Goal: Transaction & Acquisition: Purchase product/service

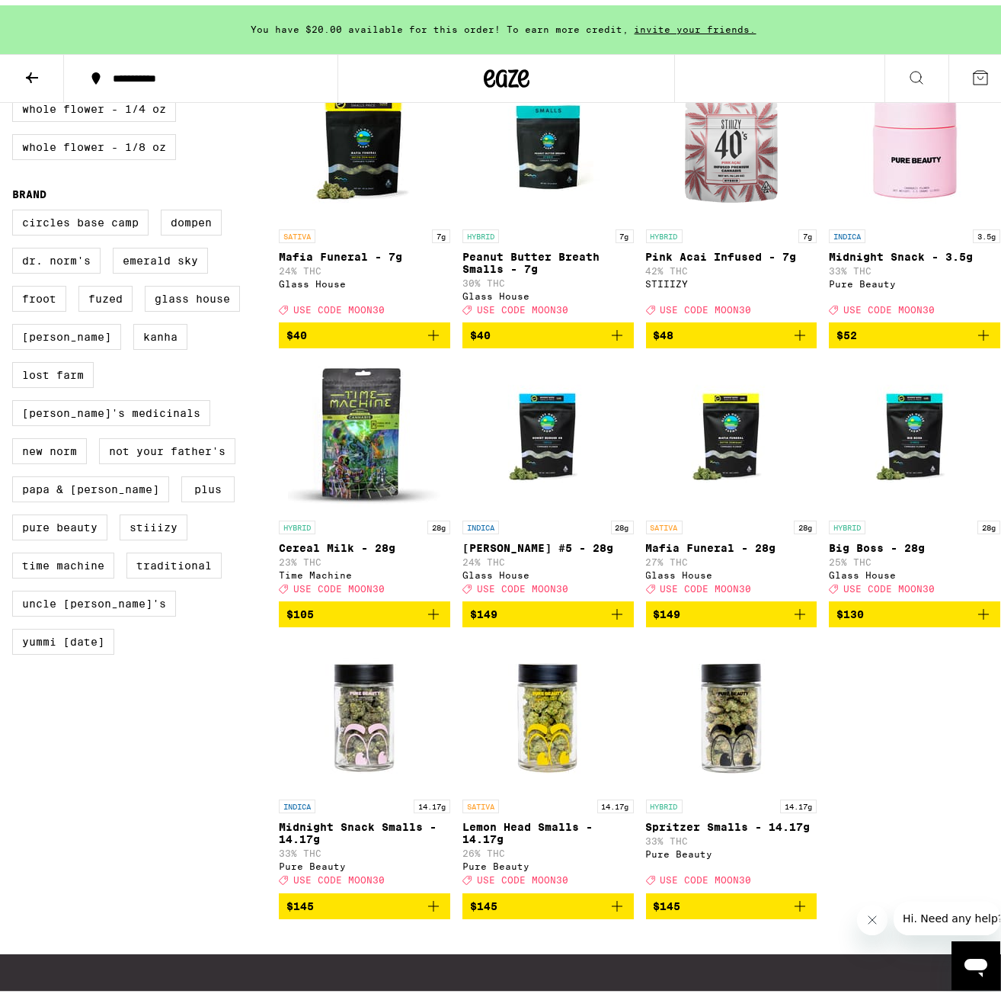
click at [432, 618] on icon "Add to bag" at bounding box center [433, 609] width 18 height 18
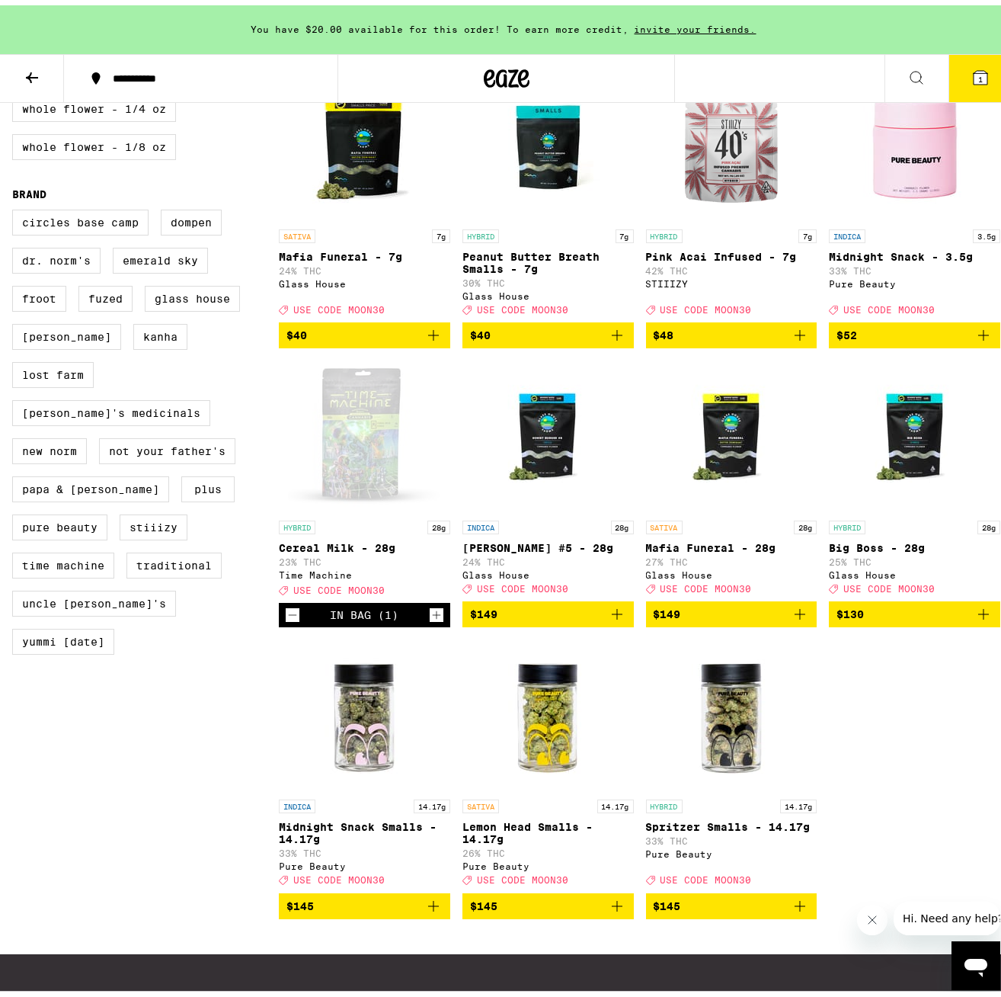
click at [981, 78] on button "1" at bounding box center [981, 73] width 64 height 47
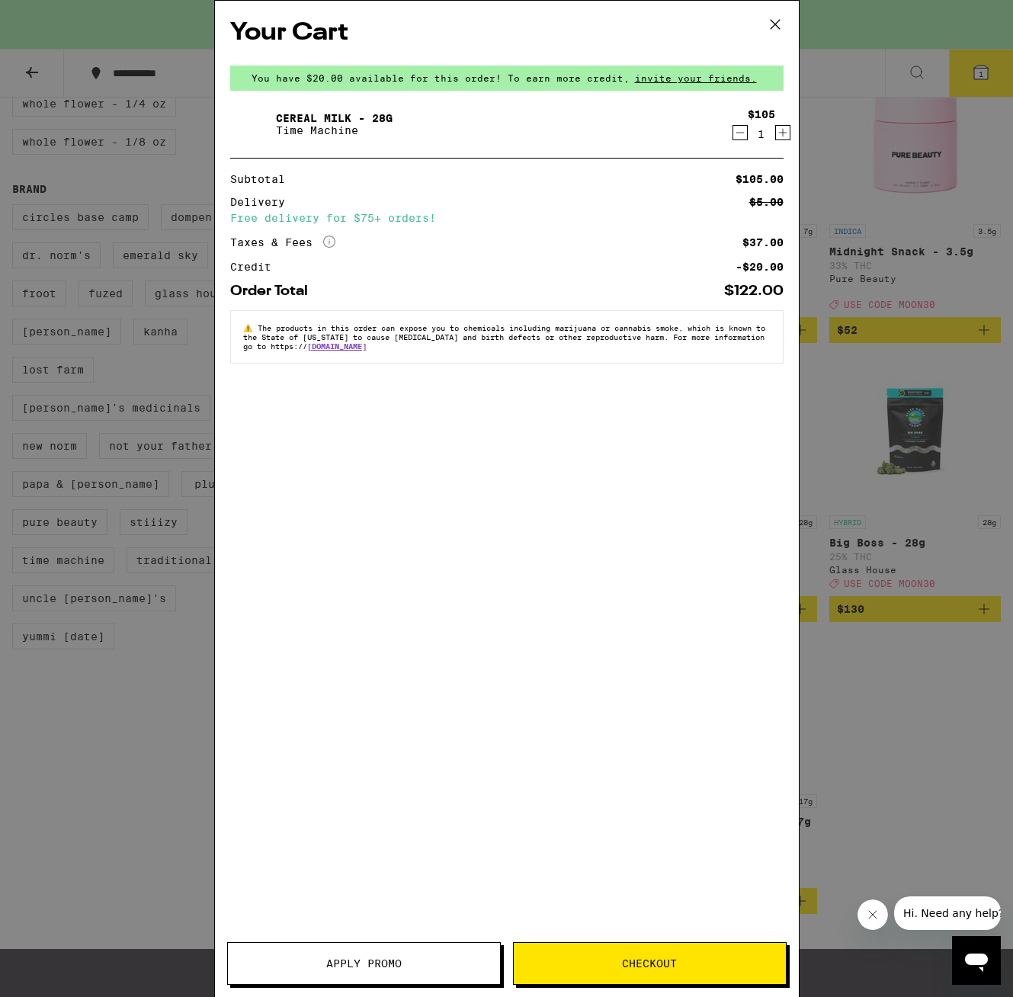
click at [371, 966] on span "Apply Promo" at bounding box center [363, 963] width 75 height 11
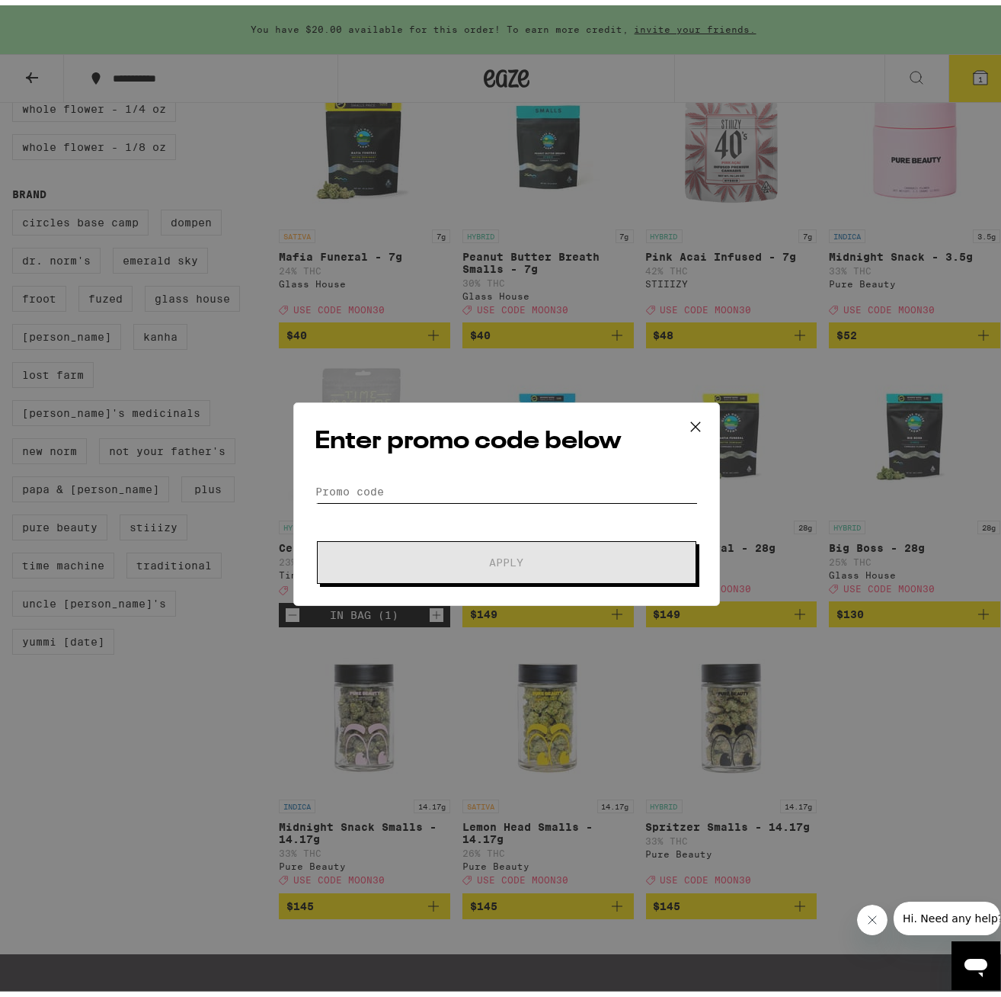
click at [426, 492] on input "Promo Code" at bounding box center [506, 486] width 383 height 23
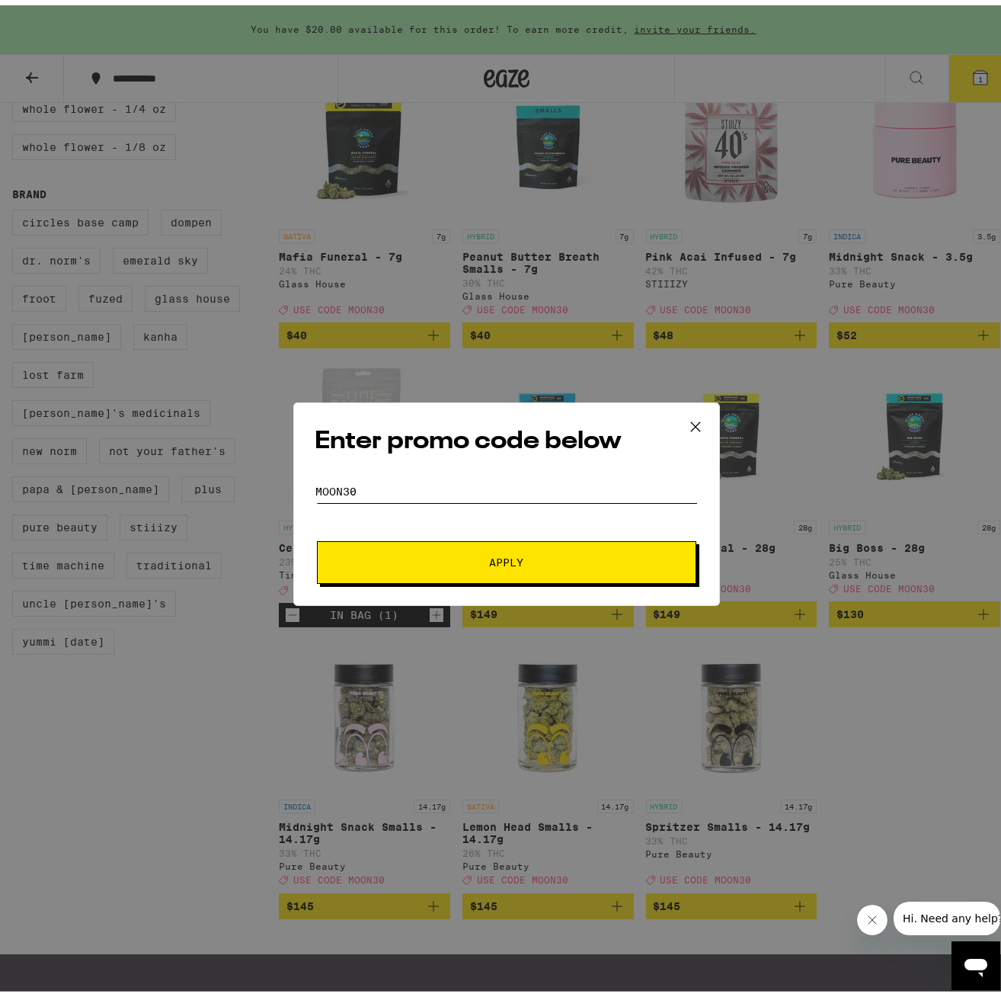
type input "Moon30"
click at [317, 536] on button "Apply" at bounding box center [506, 557] width 379 height 43
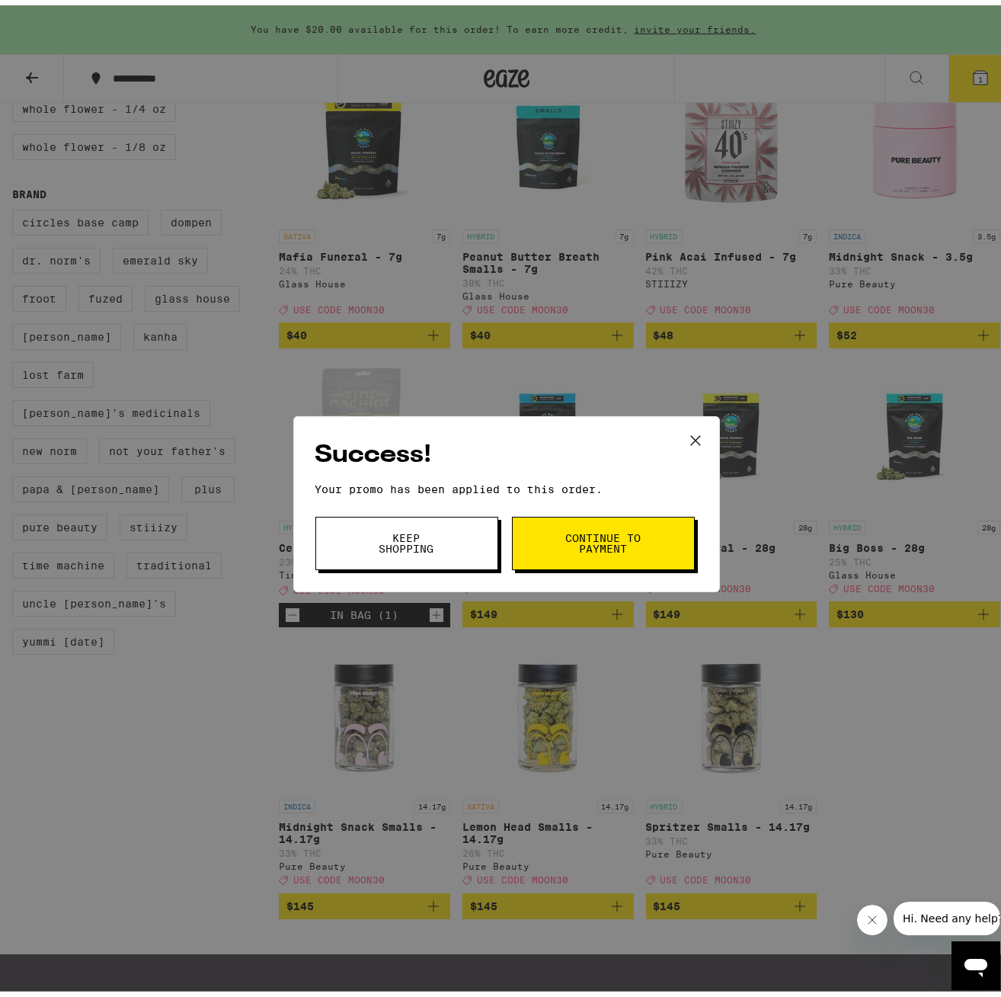
click at [604, 533] on span "Continue to payment" at bounding box center [604, 537] width 78 height 21
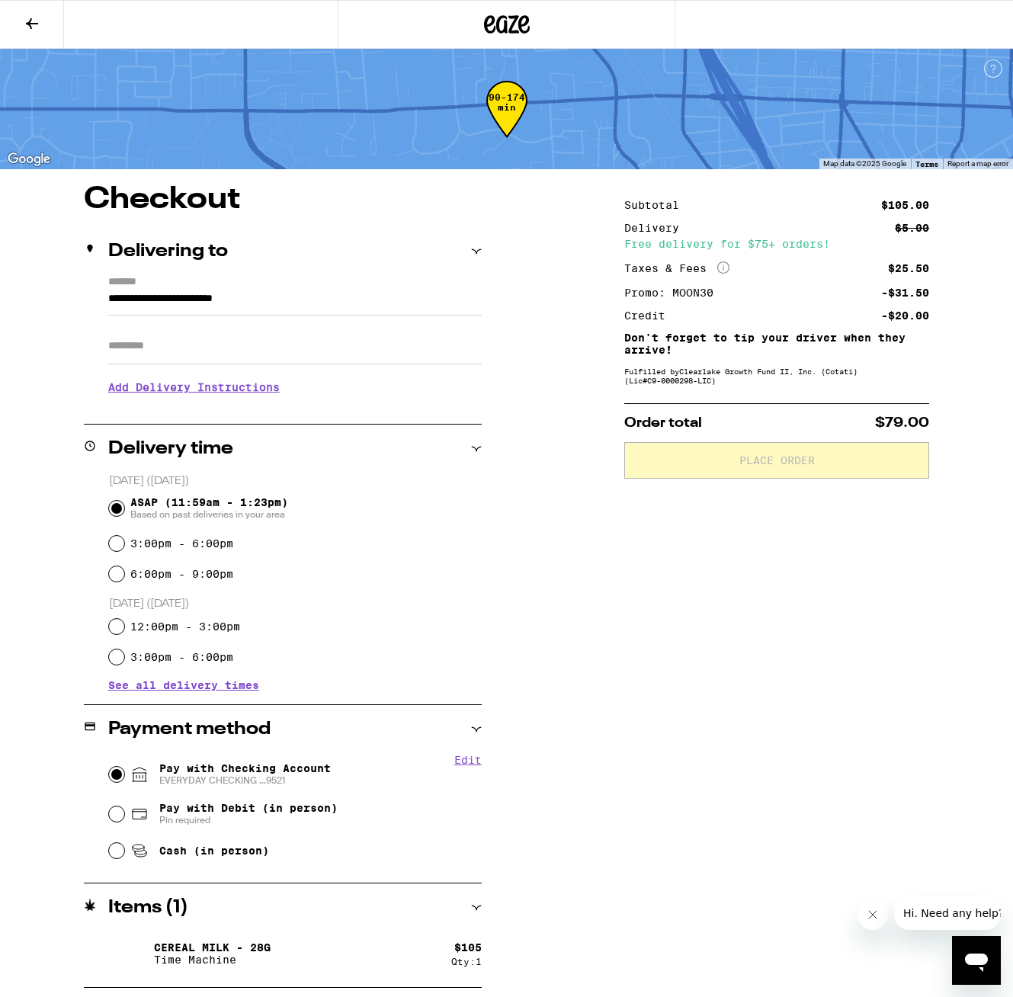
click at [118, 771] on input "Pay with Checking Account EVERYDAY CHECKING ...9521" at bounding box center [116, 774] width 15 height 15
radio input "true"
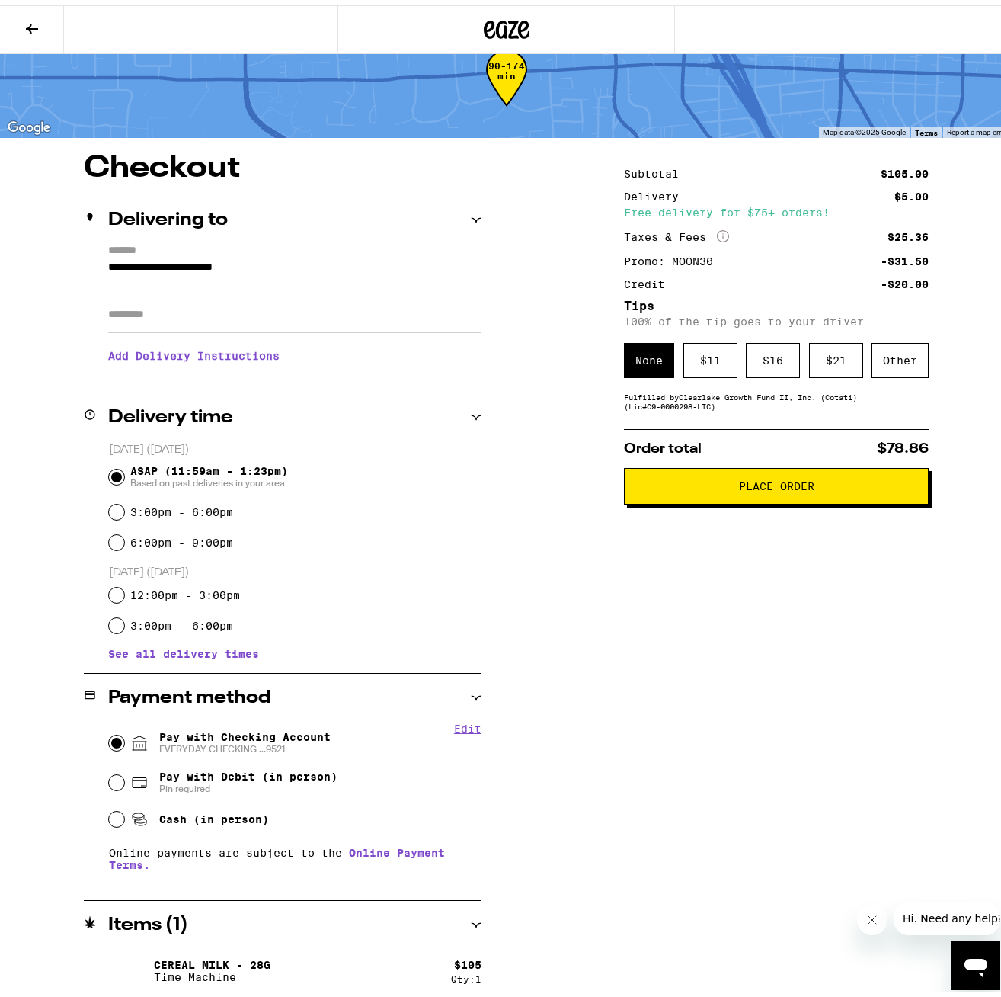
scroll to position [40, 0]
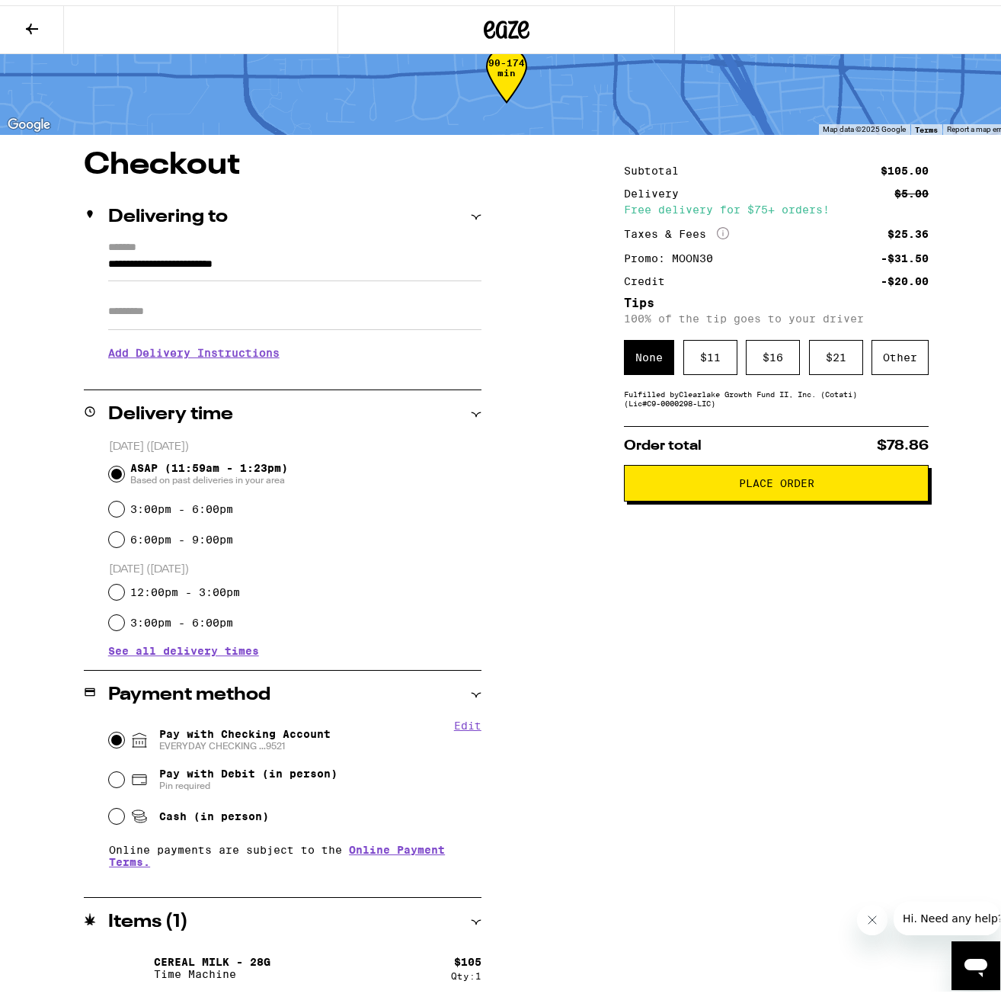
click at [576, 258] on div "**********" at bounding box center [506, 571] width 1013 height 852
click at [118, 504] on input "3:00pm - 6:00pm" at bounding box center [116, 503] width 15 height 15
radio input "true"
click at [115, 471] on input "ASAP (11:59am - 1:23pm) Based on past deliveries in your area" at bounding box center [116, 468] width 15 height 15
radio input "true"
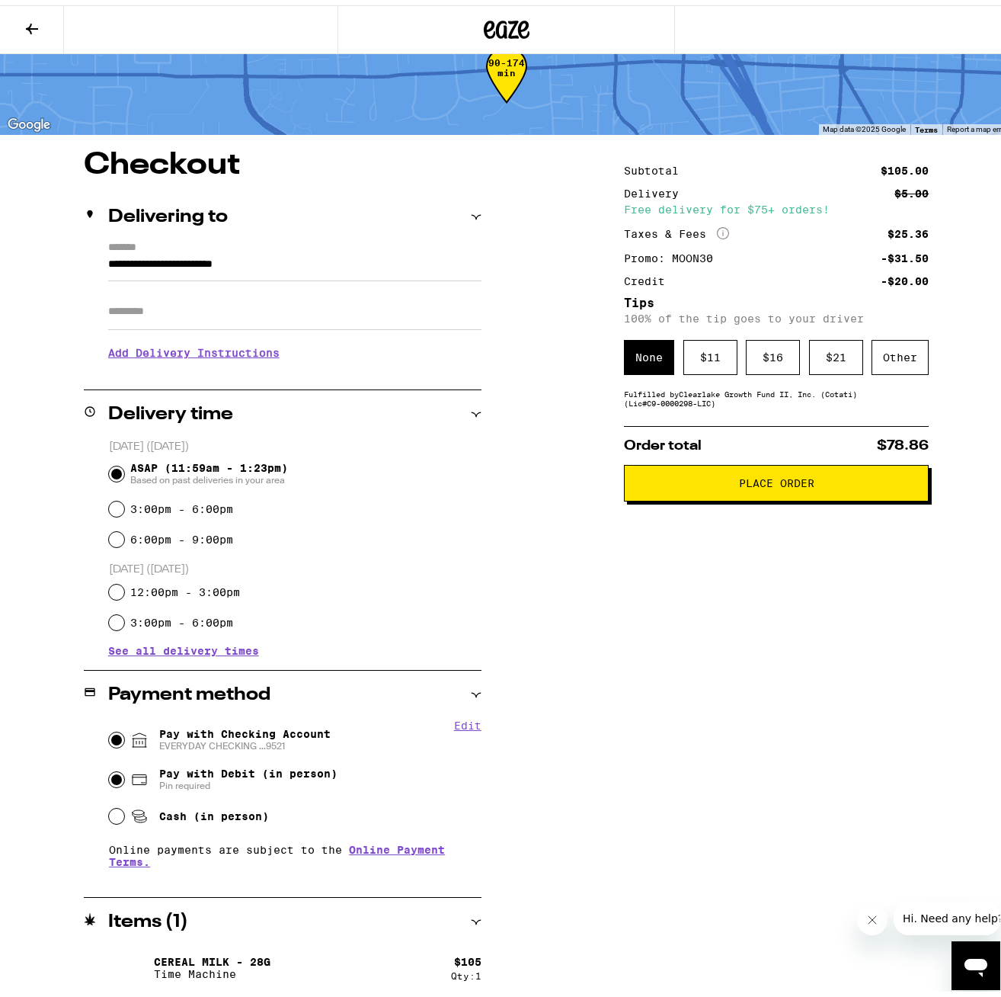
click at [118, 777] on input "Pay with Debit (in person) Pin required" at bounding box center [116, 774] width 15 height 15
radio input "true"
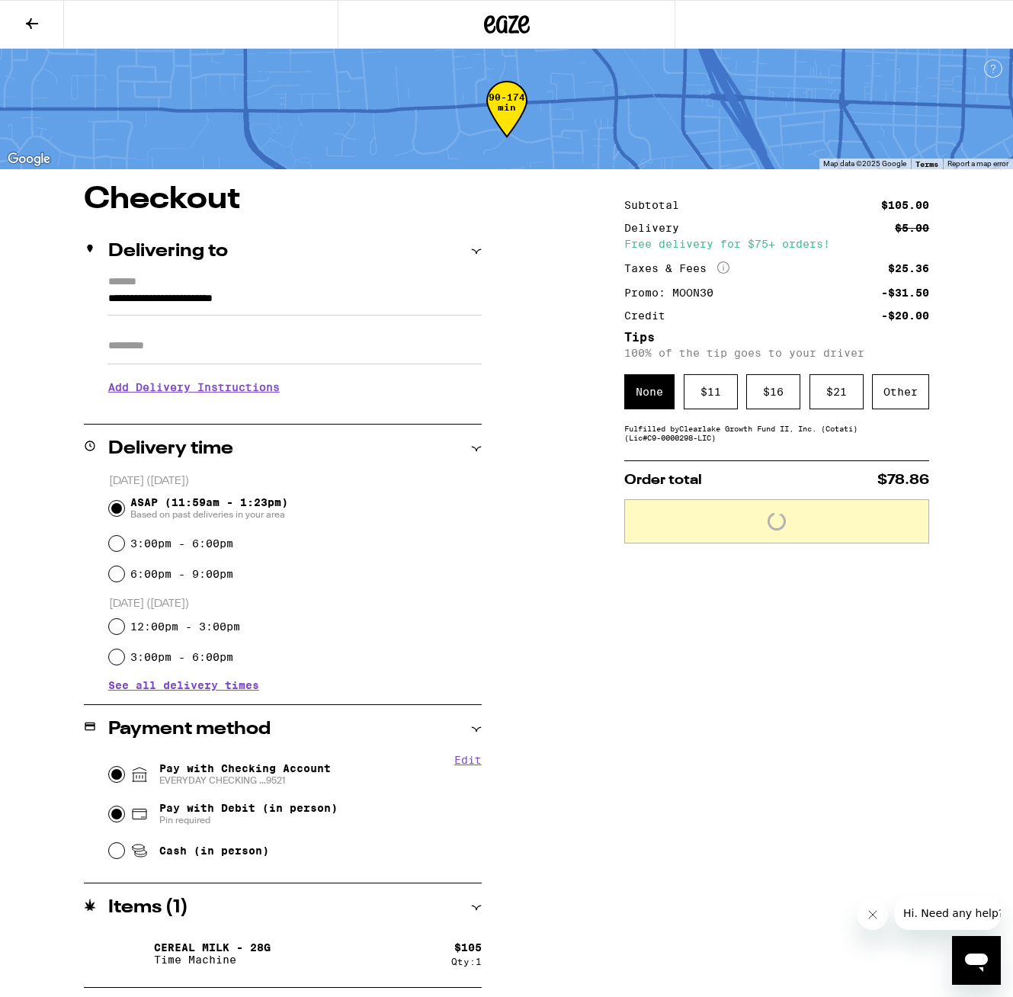
click at [116, 770] on input "Pay with Checking Account EVERYDAY CHECKING ...9521" at bounding box center [116, 774] width 15 height 15
radio input "true"
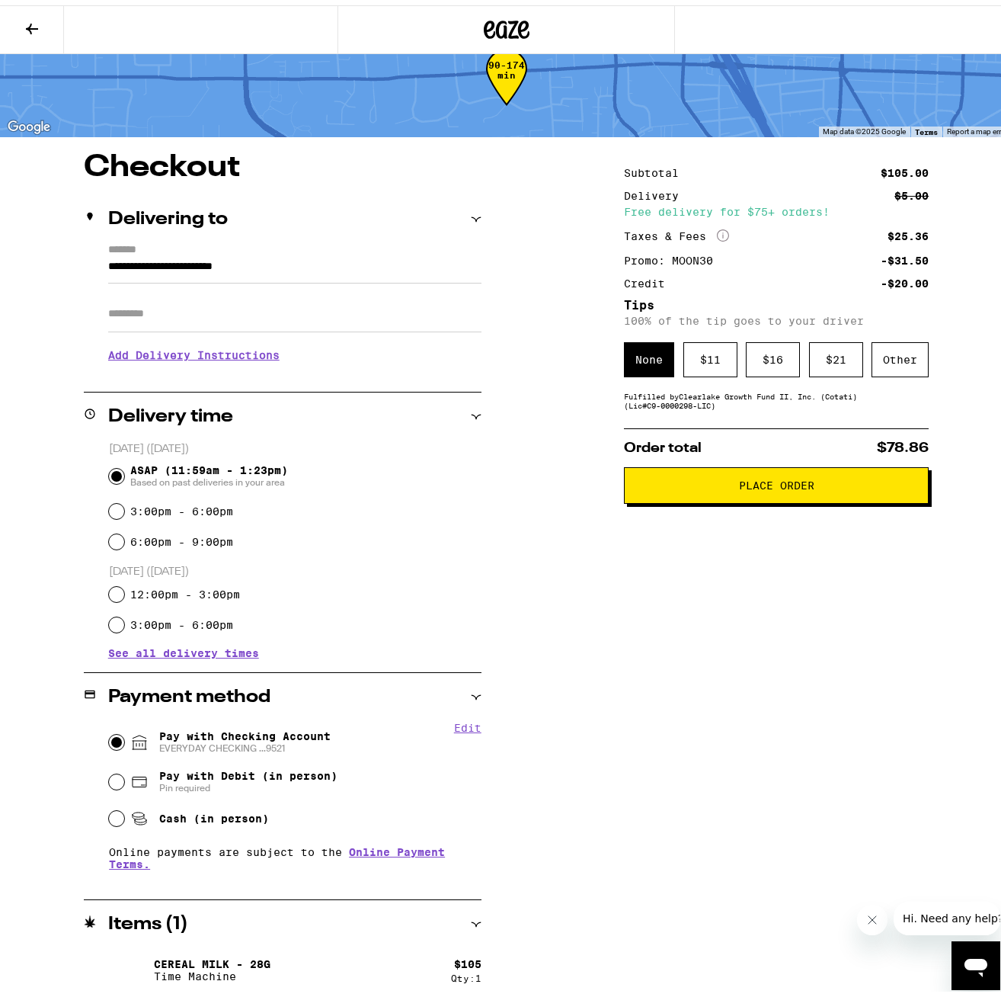
scroll to position [40, 0]
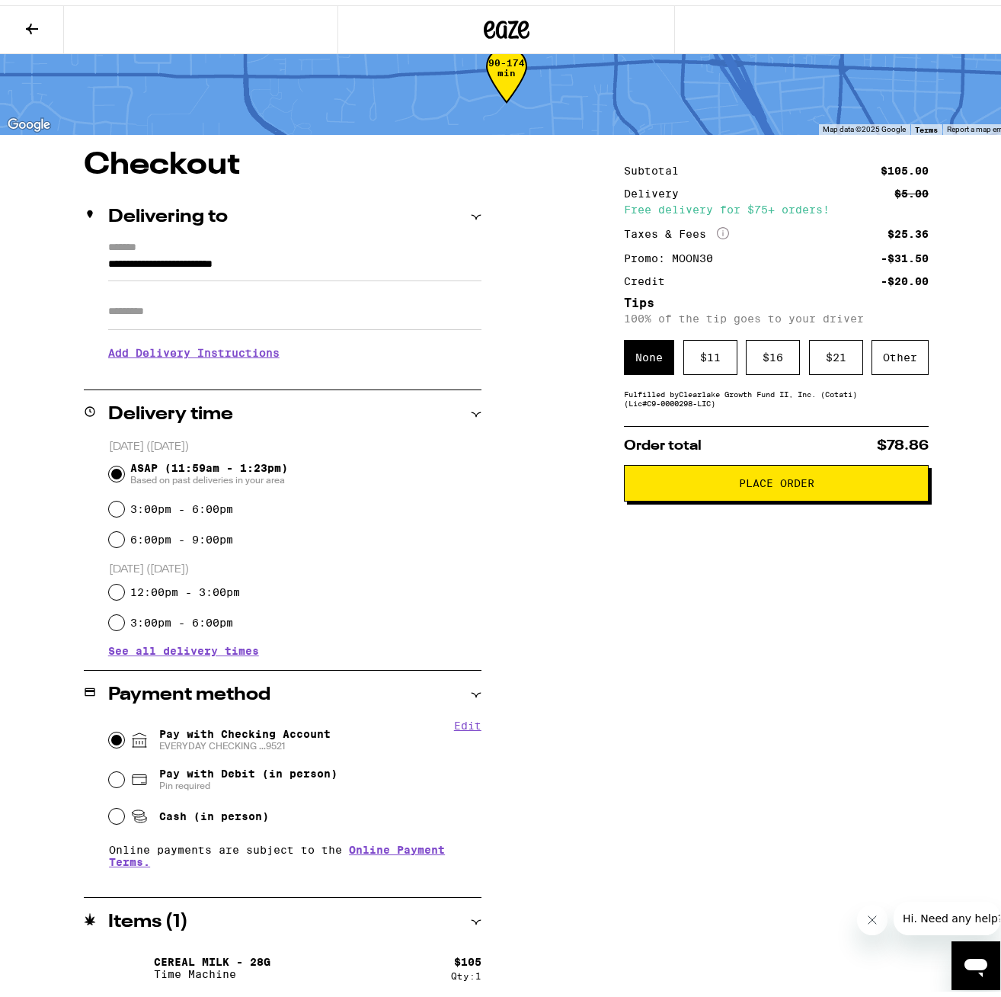
click at [644, 365] on div "None" at bounding box center [649, 352] width 50 height 35
click at [723, 496] on button "Place Order" at bounding box center [776, 477] width 305 height 37
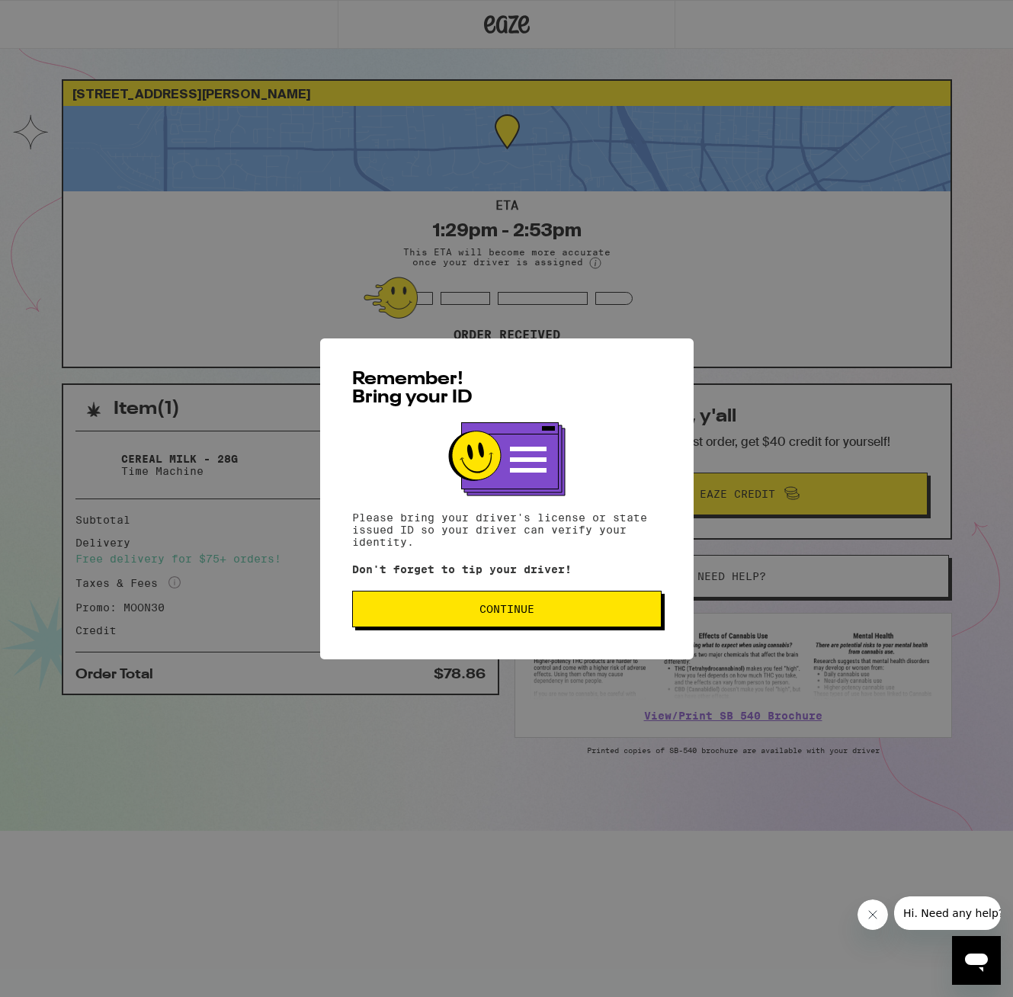
click at [525, 613] on span "Continue" at bounding box center [506, 609] width 55 height 11
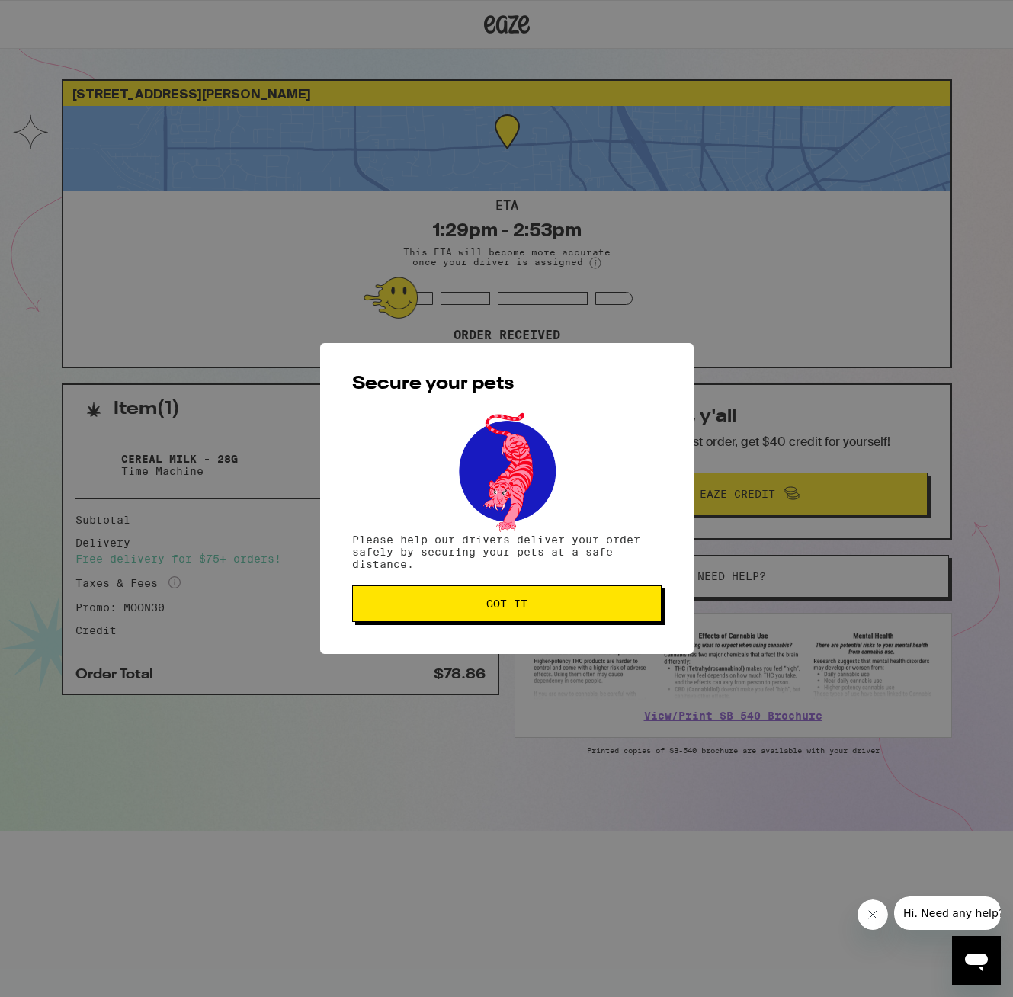
click at [524, 613] on button "Got it" at bounding box center [506, 603] width 309 height 37
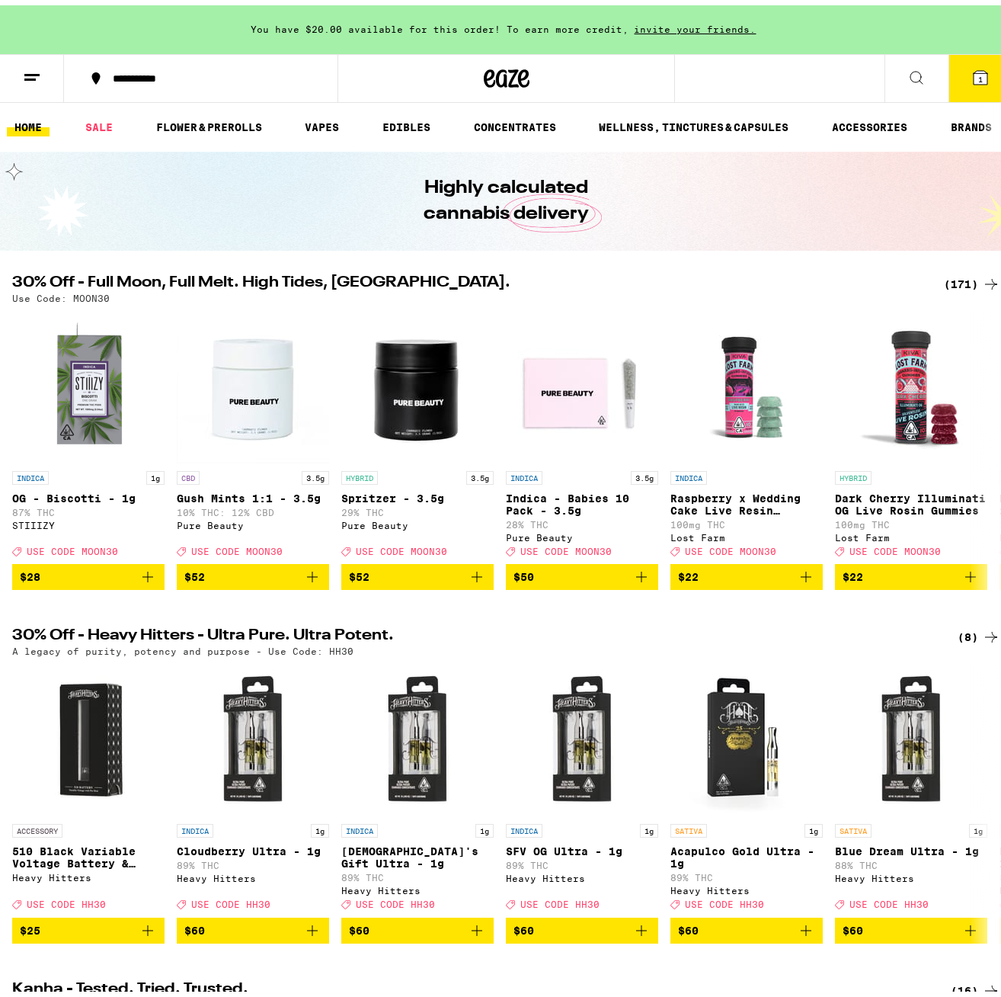
click at [982, 280] on icon at bounding box center [991, 279] width 18 height 18
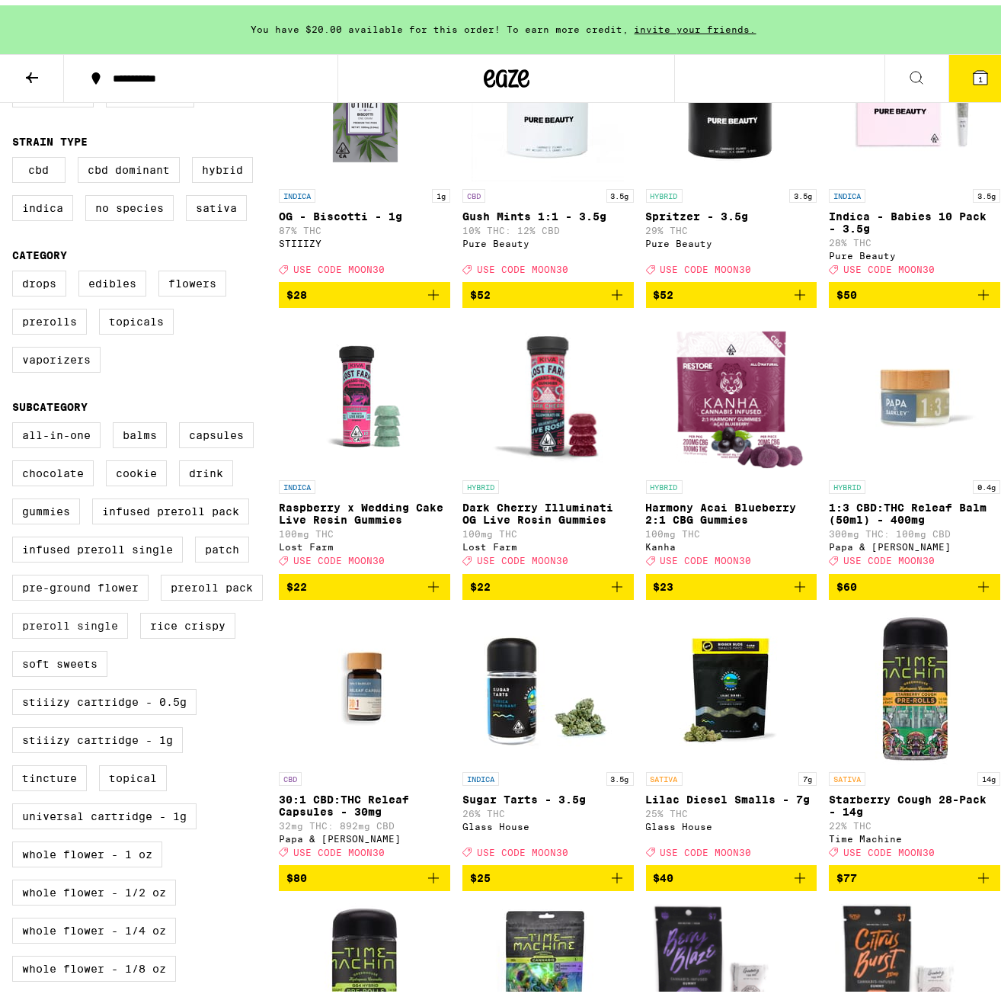
scroll to position [229, 0]
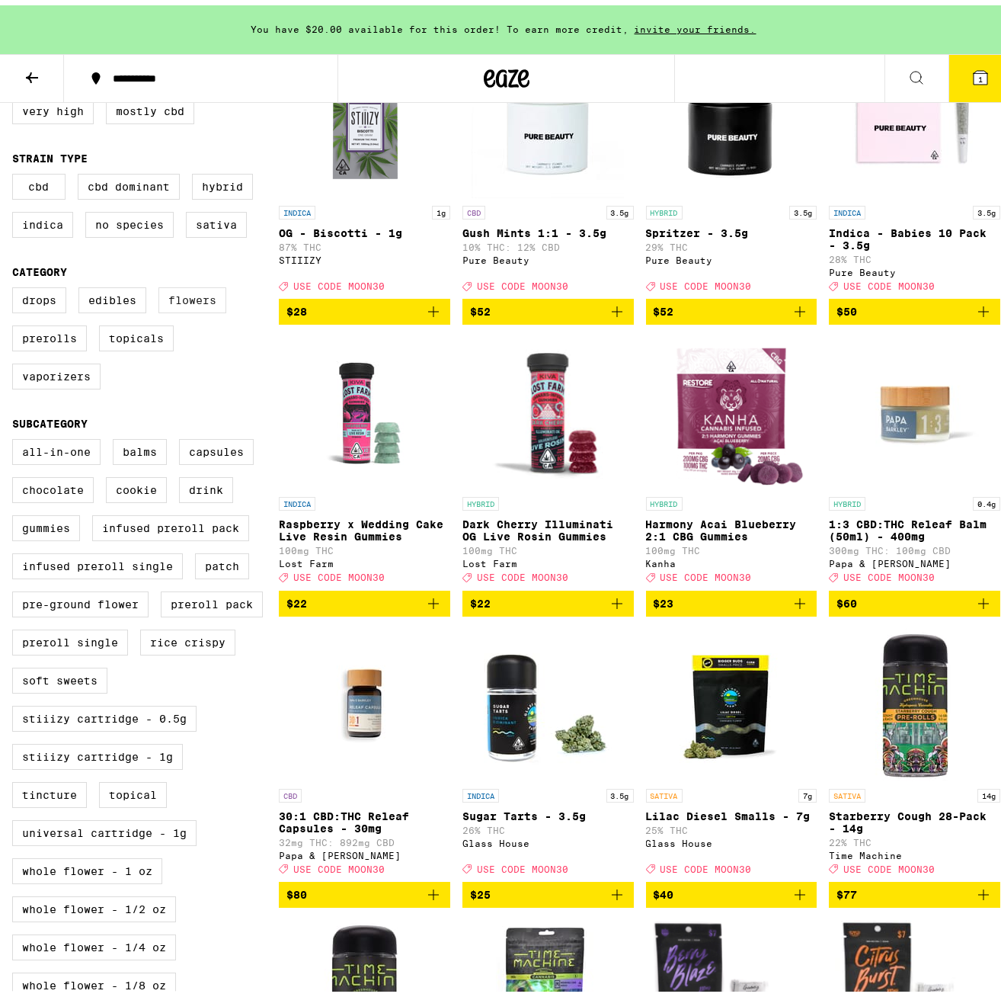
click at [196, 299] on label "Flowers" at bounding box center [193, 295] width 68 height 26
click at [16, 285] on input "Flowers" at bounding box center [15, 284] width 1 height 1
checkbox input "true"
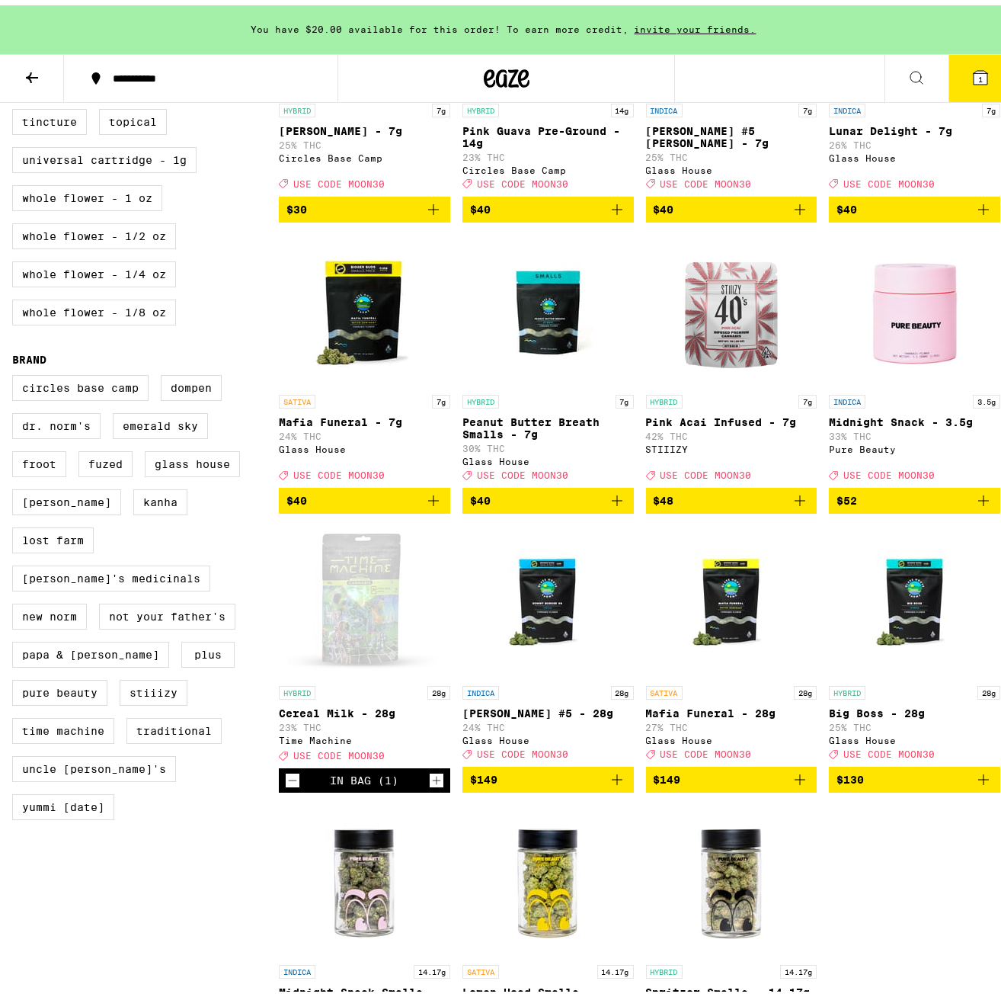
scroll to position [1143, 0]
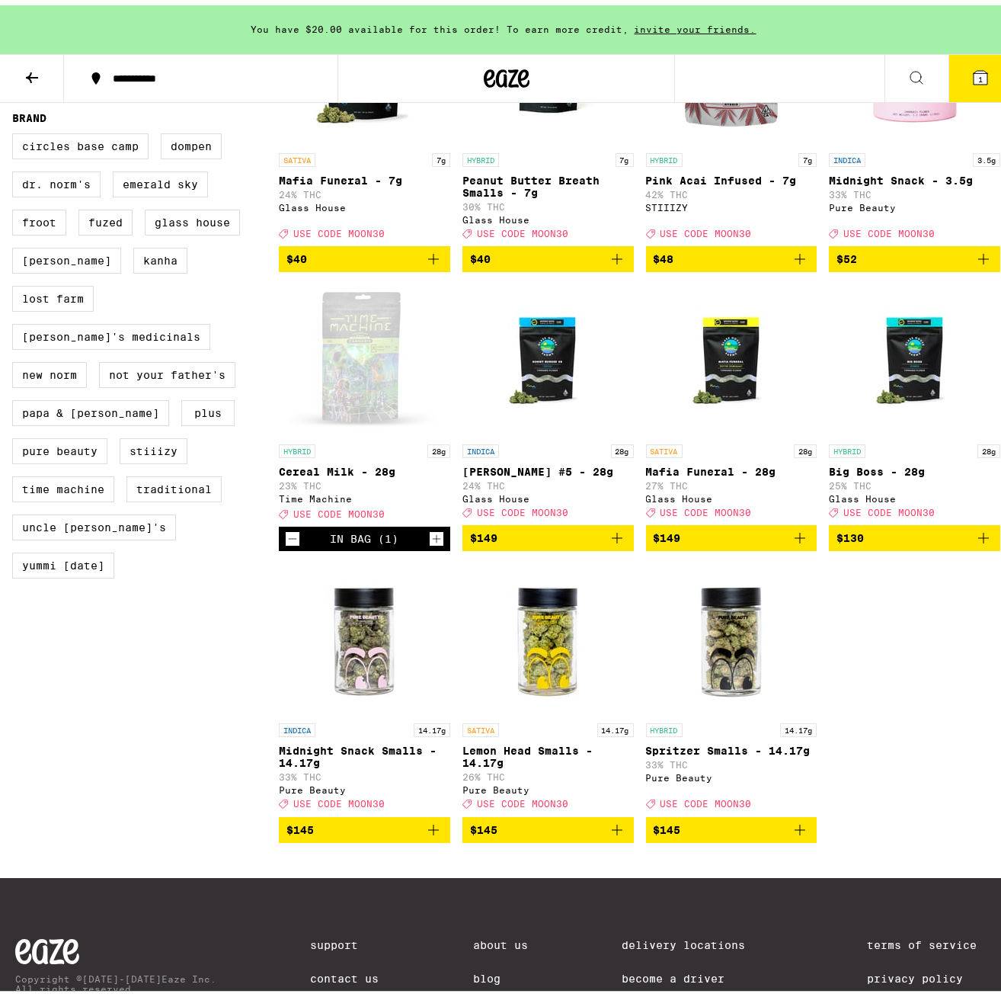
click at [361, 362] on div "Open page for Cereal Milk - 28g from Time Machine" at bounding box center [364, 355] width 152 height 152
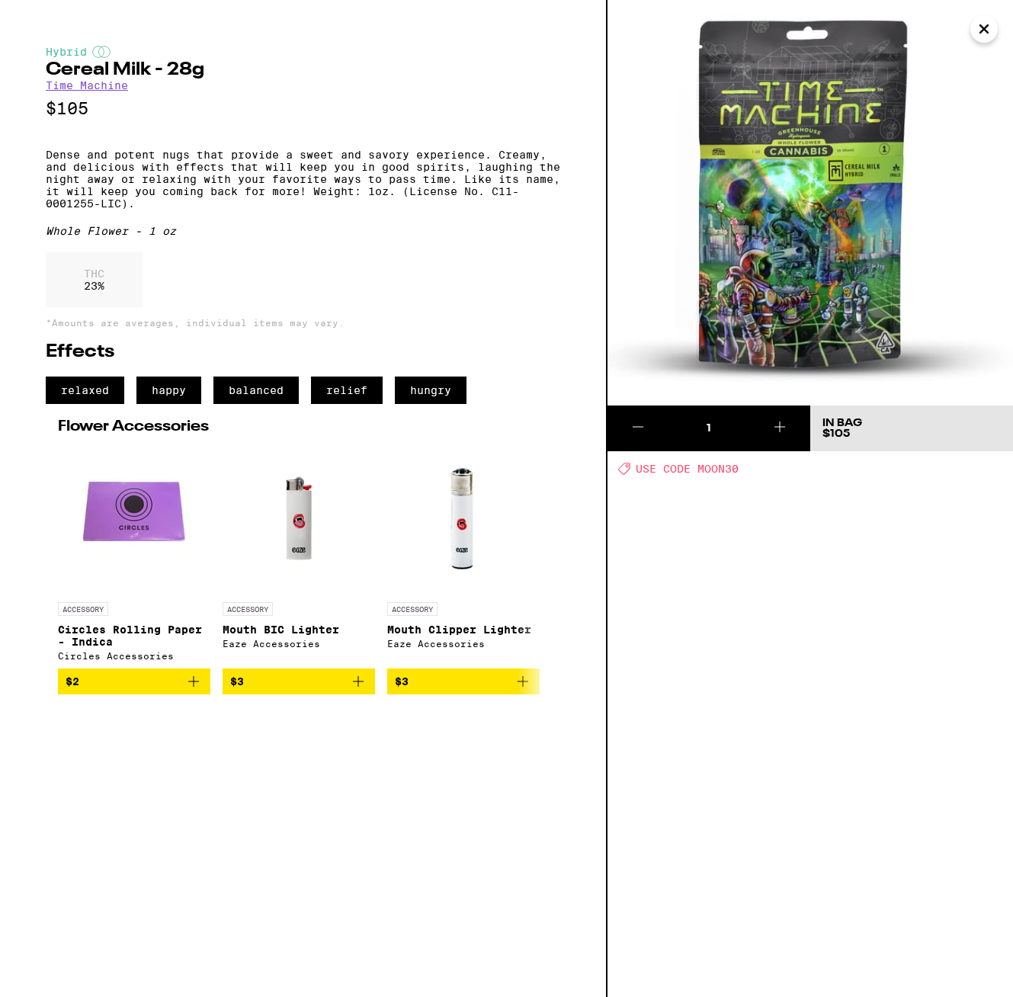
click at [989, 30] on icon "Close" at bounding box center [984, 29] width 18 height 23
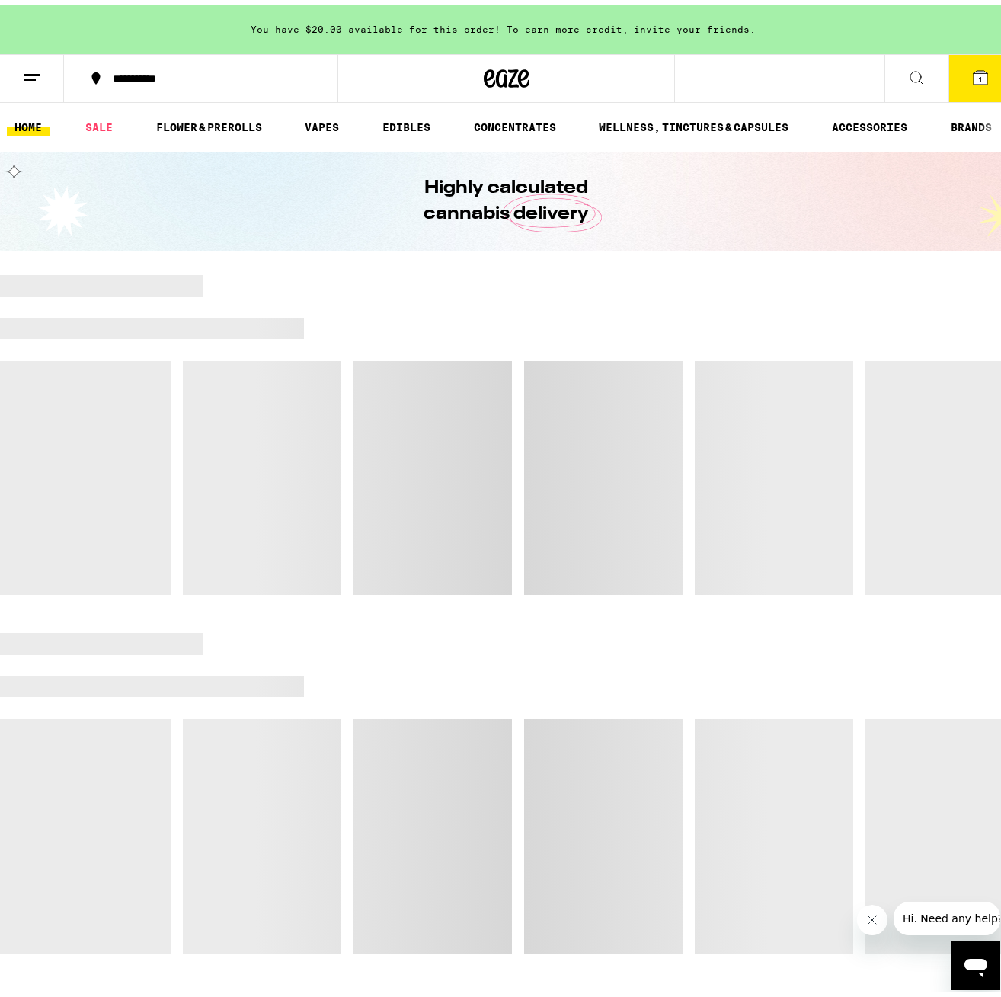
click at [978, 76] on span "1" at bounding box center [980, 73] width 5 height 9
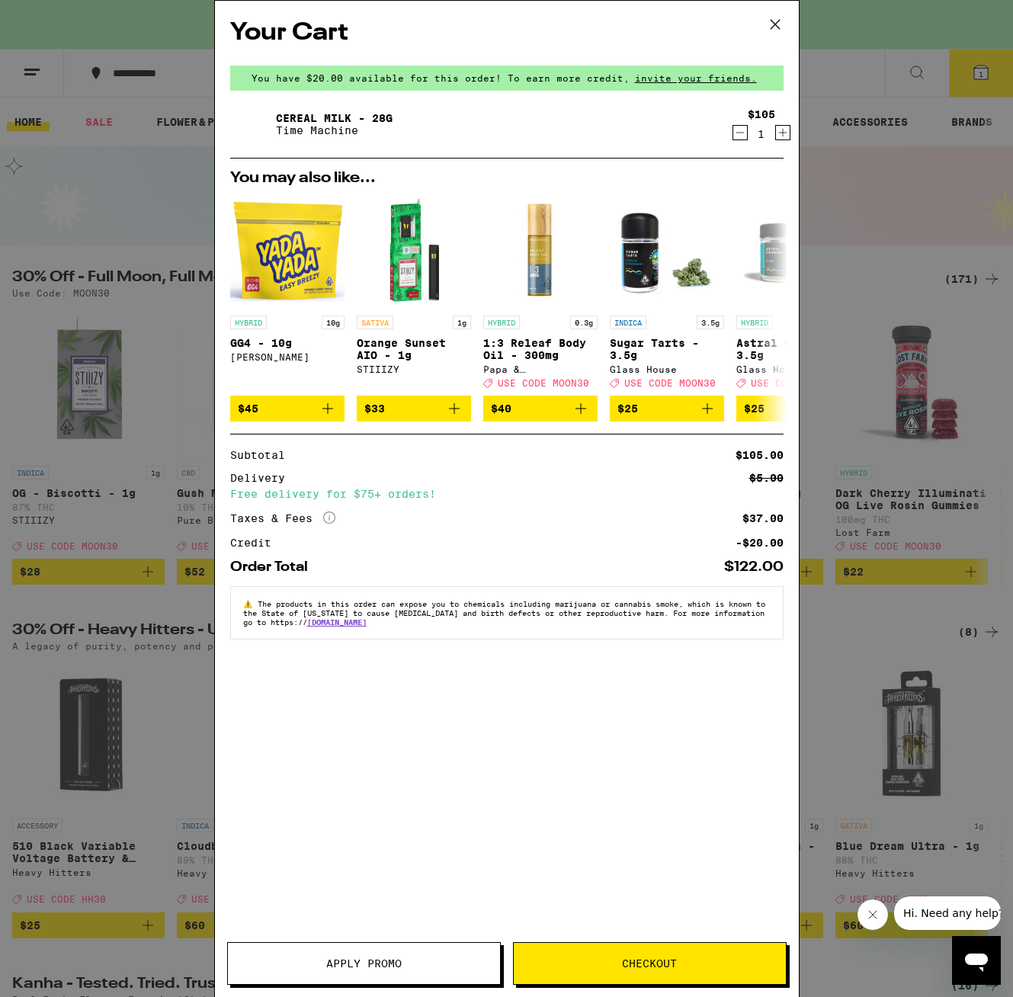
click at [776, 21] on icon at bounding box center [775, 24] width 23 height 23
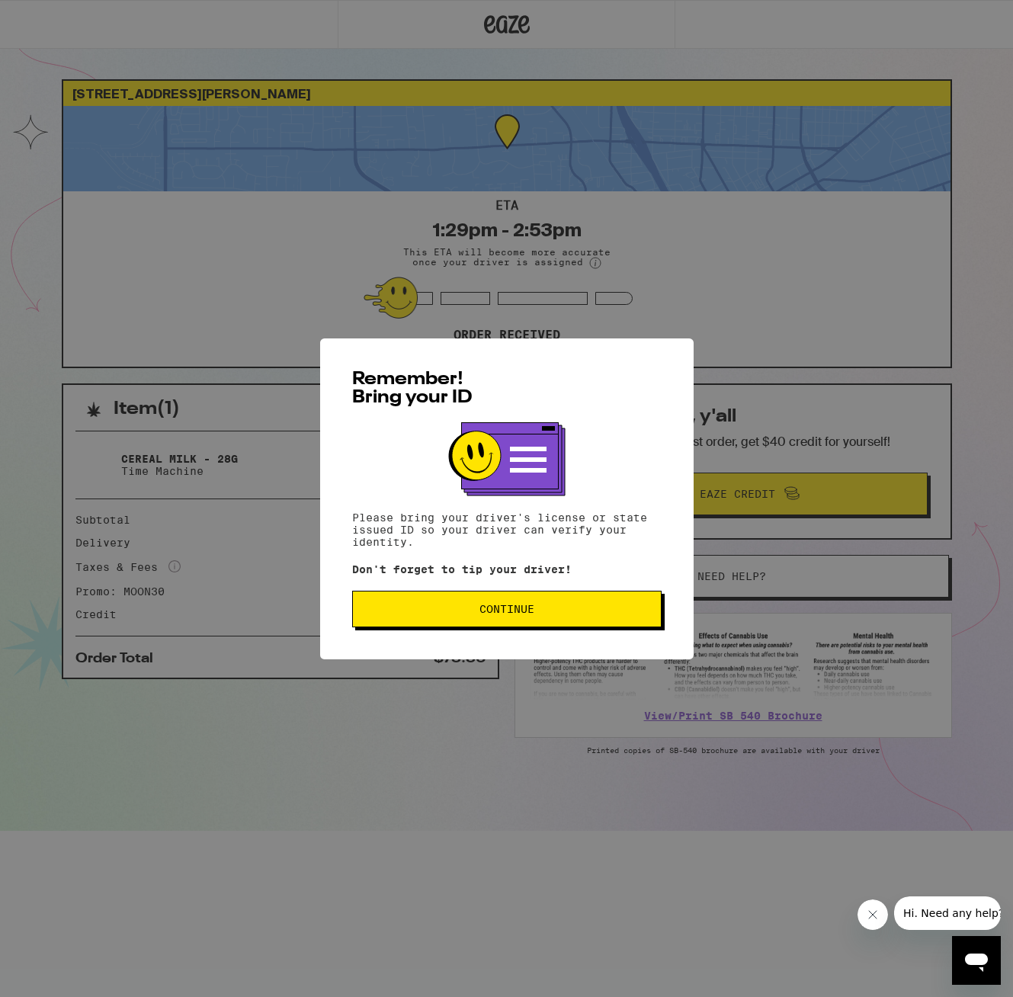
click at [482, 614] on span "Continue" at bounding box center [506, 609] width 55 height 11
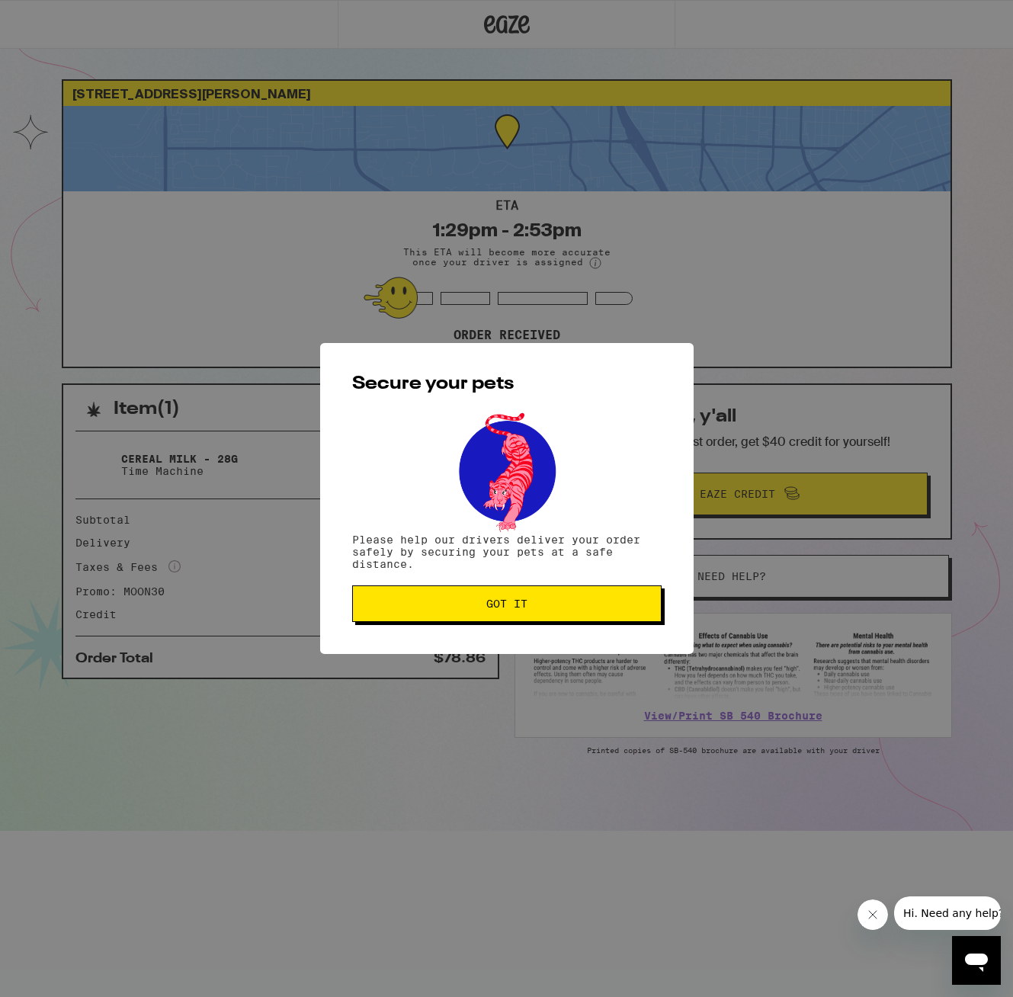
click at [482, 615] on button "Got it" at bounding box center [506, 603] width 309 height 37
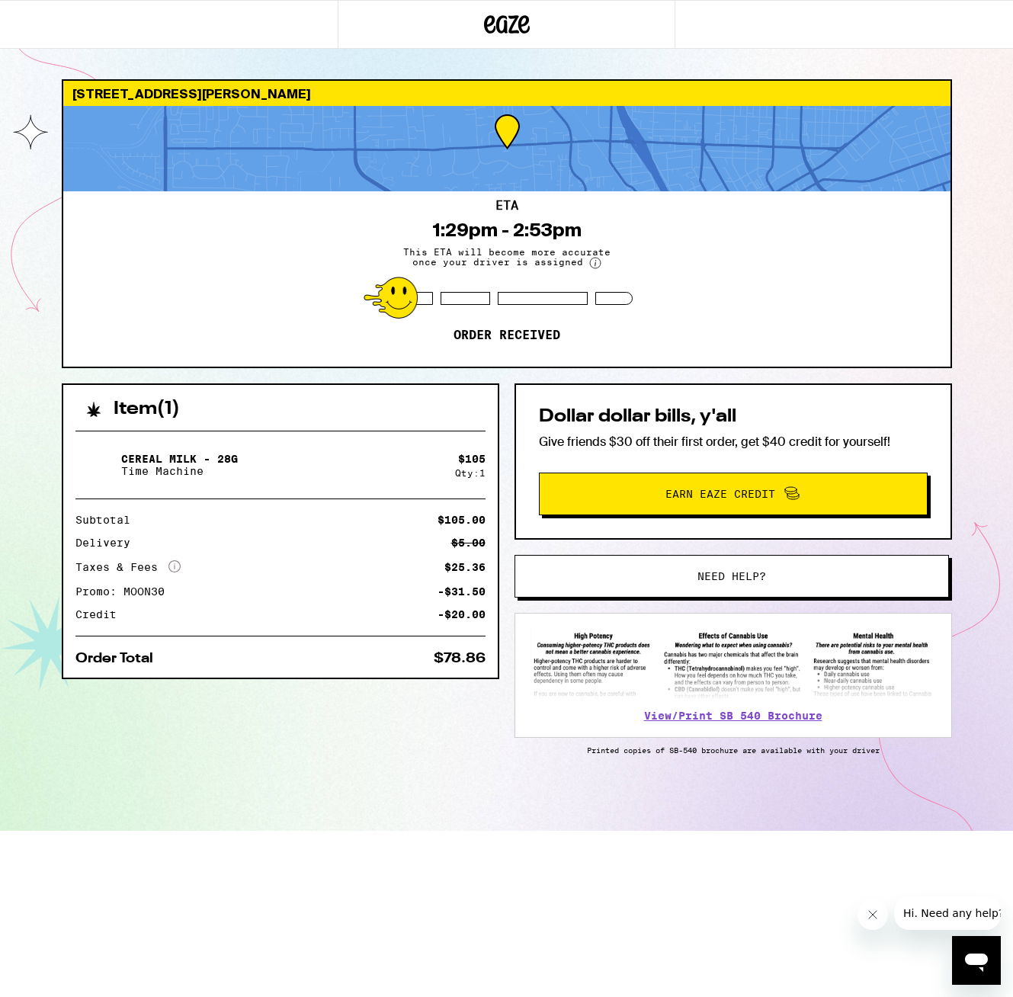
click at [502, 23] on icon at bounding box center [507, 24] width 46 height 27
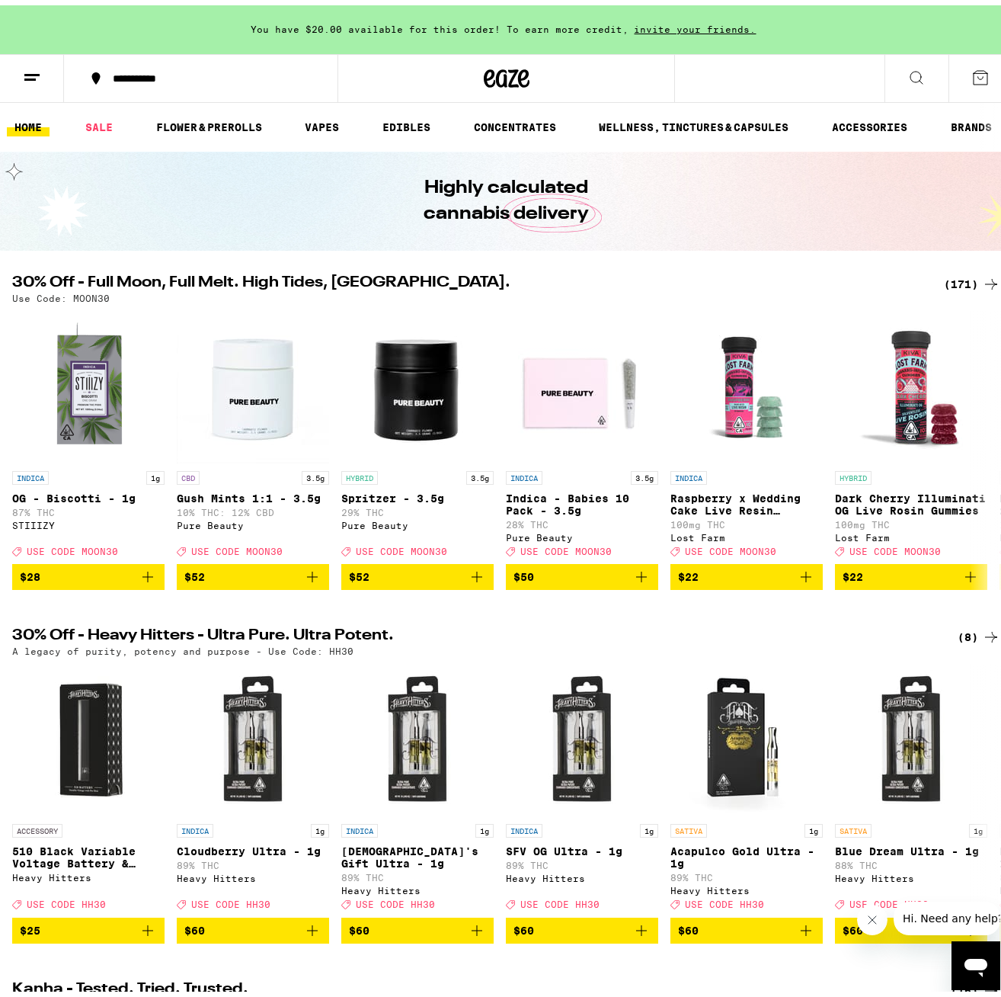
click at [950, 283] on div "(171)" at bounding box center [972, 279] width 56 height 18
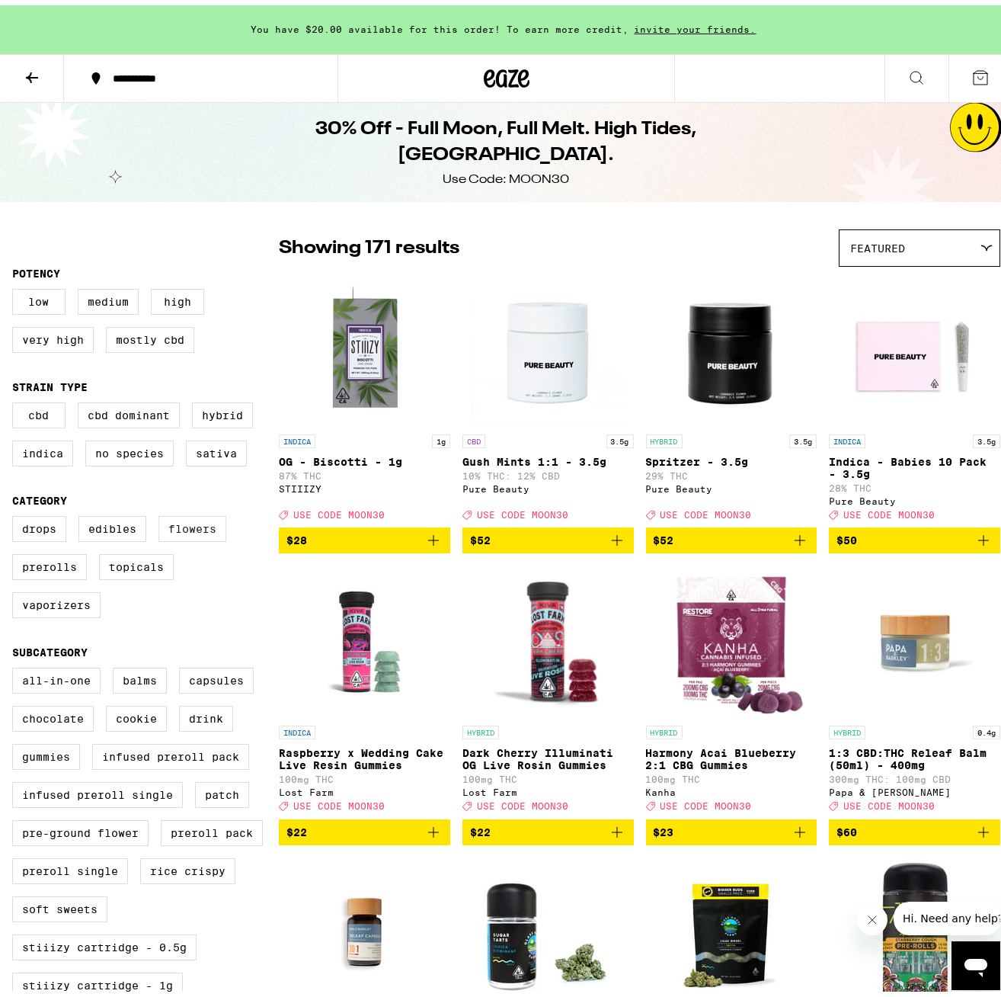
click at [214, 528] on label "Flowers" at bounding box center [193, 524] width 68 height 26
click at [16, 514] on input "Flowers" at bounding box center [15, 513] width 1 height 1
checkbox input "true"
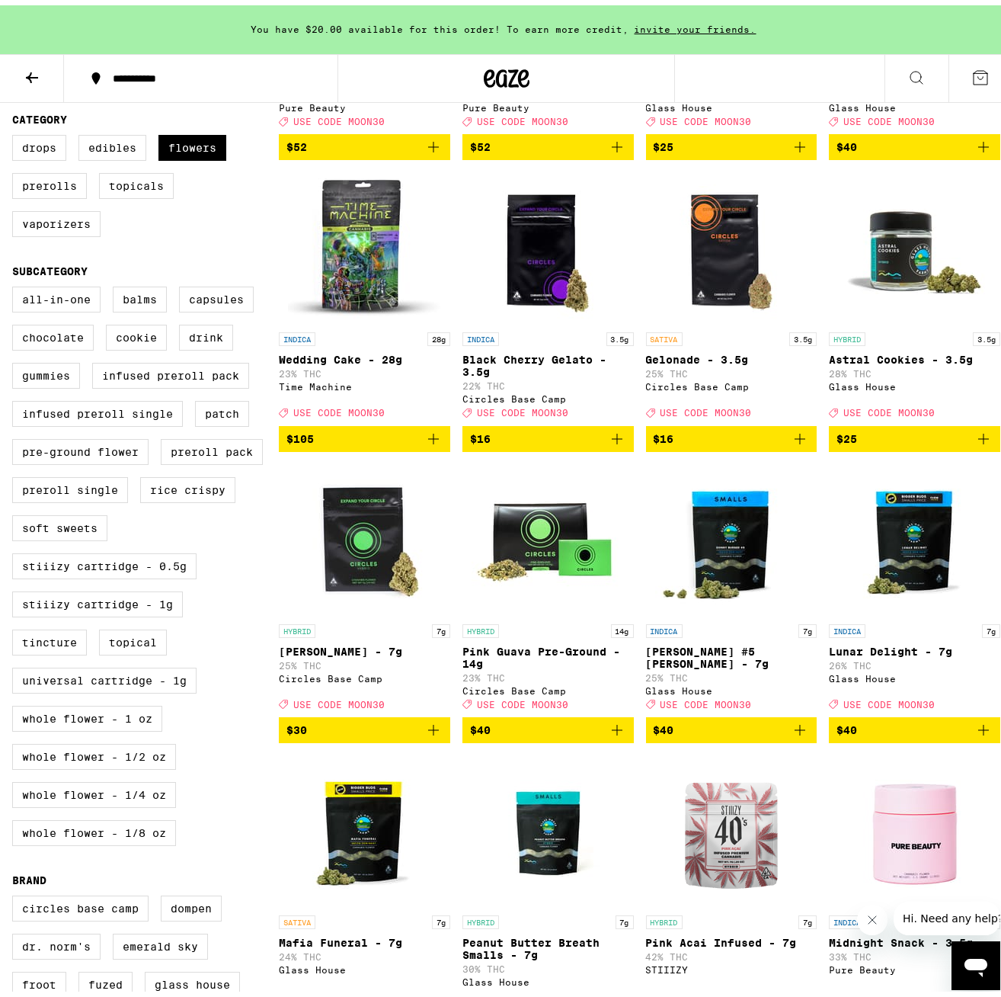
scroll to position [914, 0]
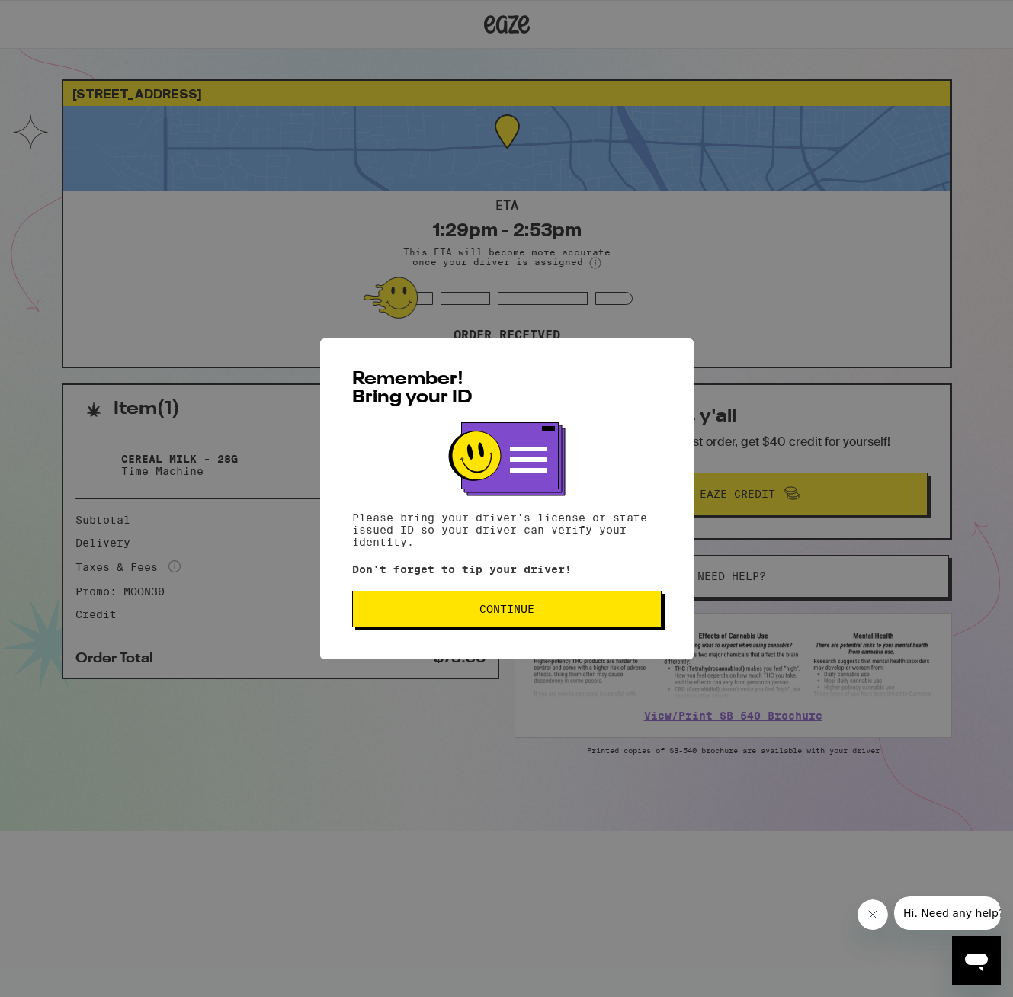
drag, startPoint x: 698, startPoint y: 194, endPoint x: 706, endPoint y: 216, distance: 23.6
click at [700, 198] on div "Remember! Bring your ID Please bring your driver's license or state issued ID s…" at bounding box center [506, 498] width 1013 height 997
click at [501, 614] on span "Continue" at bounding box center [506, 609] width 55 height 11
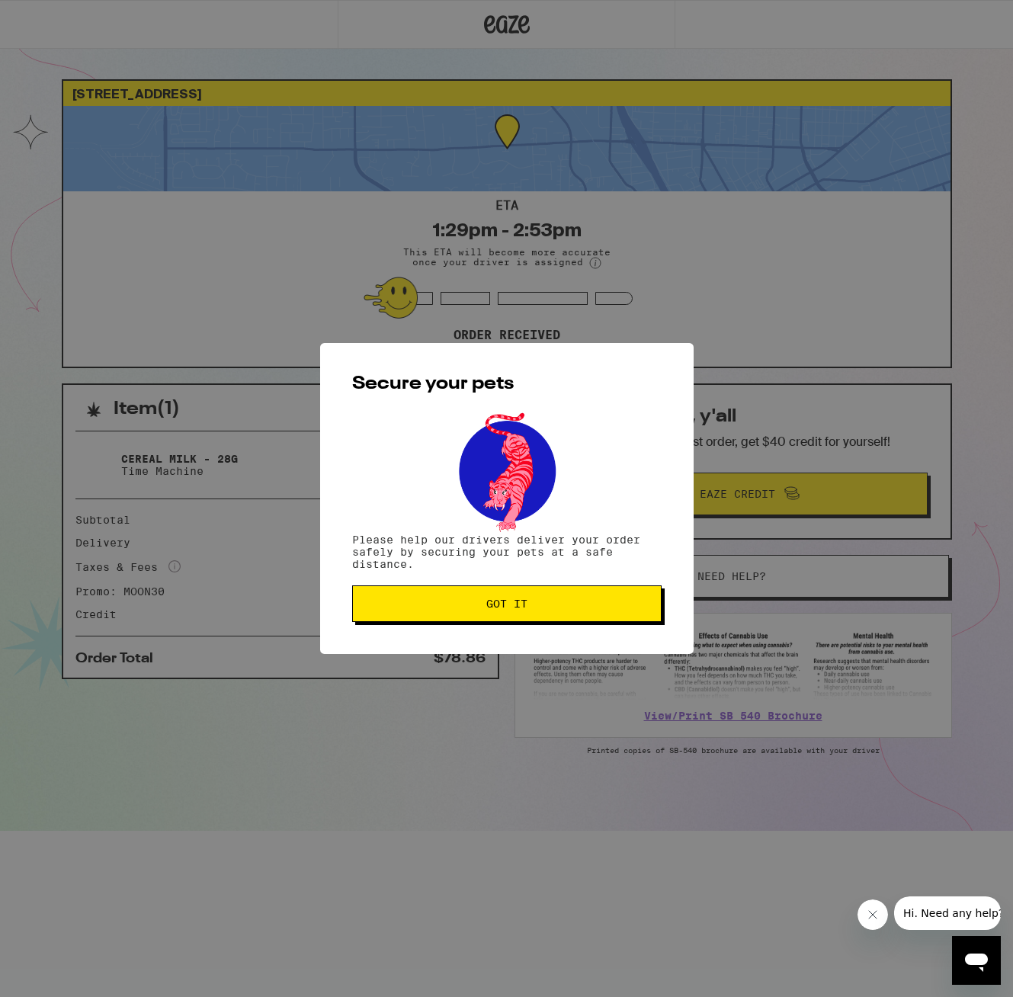
click at [559, 619] on button "Got it" at bounding box center [506, 603] width 309 height 37
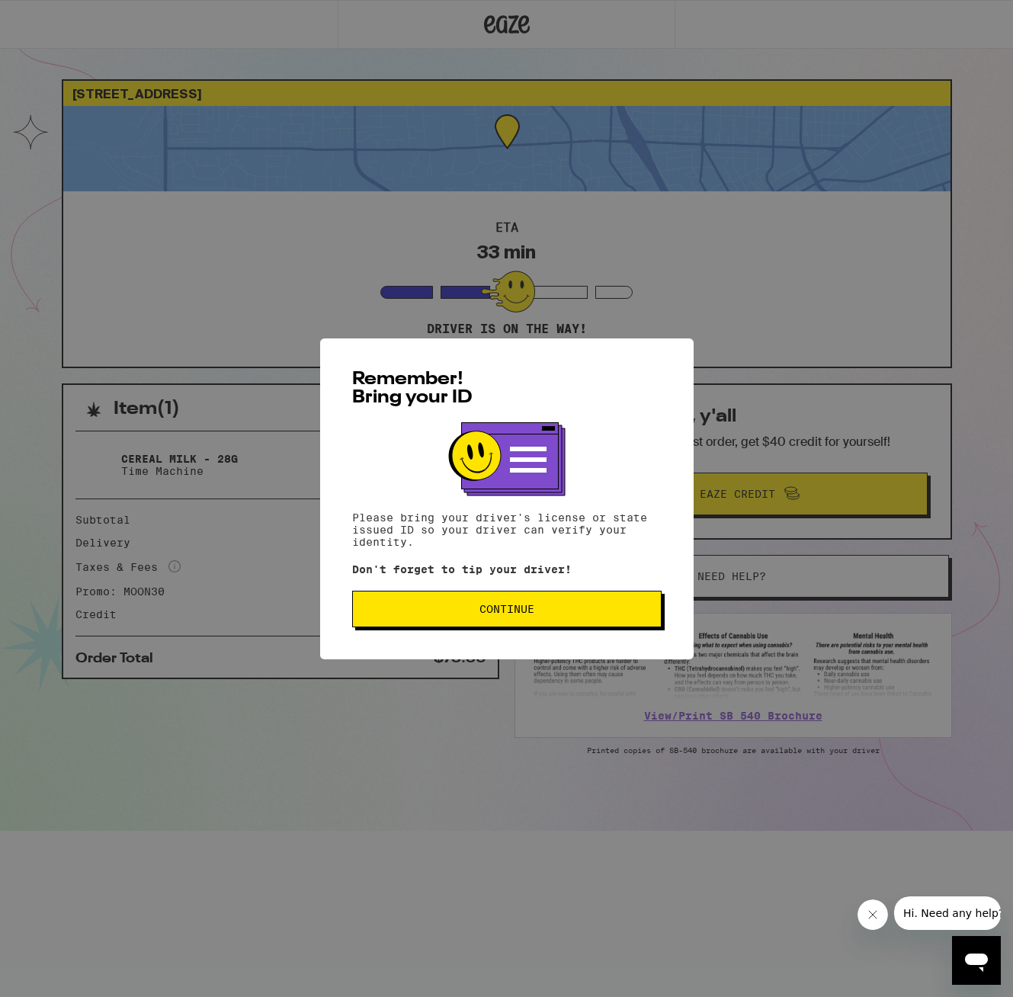
click at [509, 611] on span "Continue" at bounding box center [506, 609] width 55 height 11
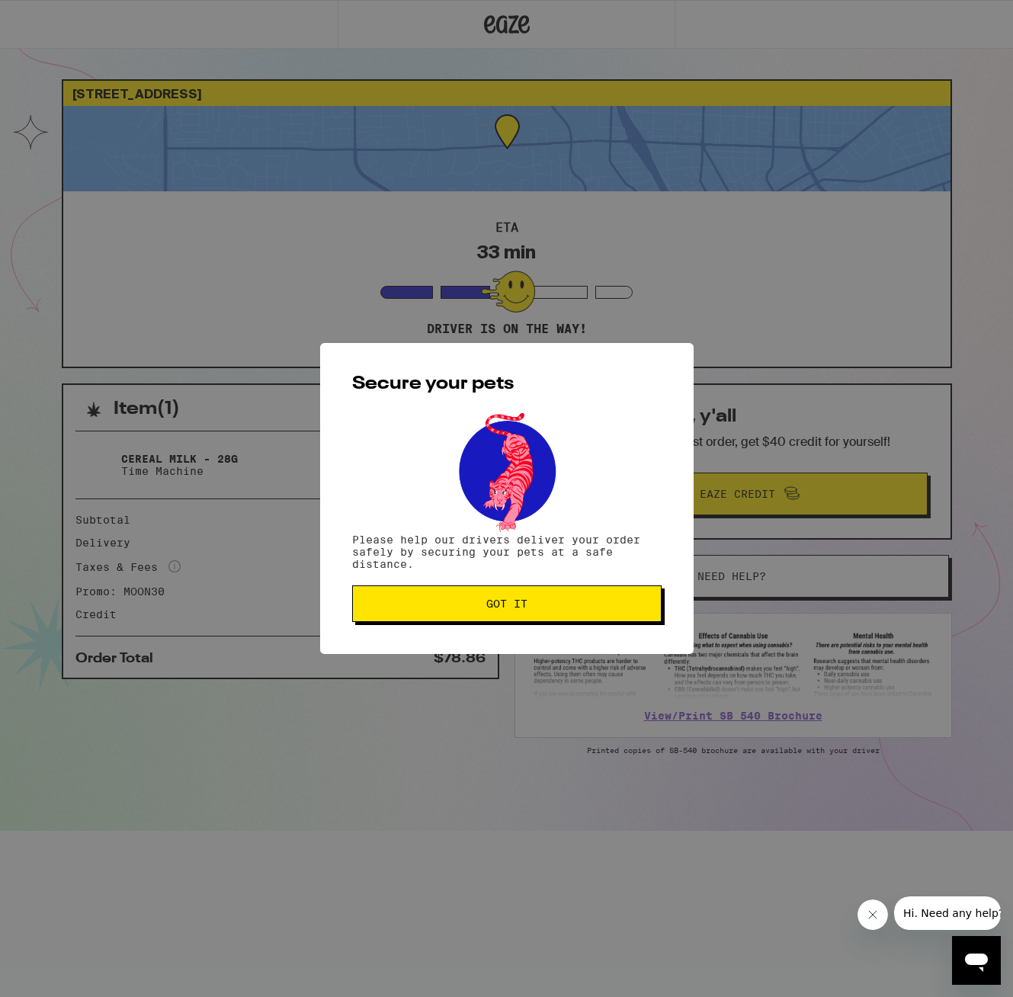
click at [557, 619] on button "Got it" at bounding box center [506, 603] width 309 height 37
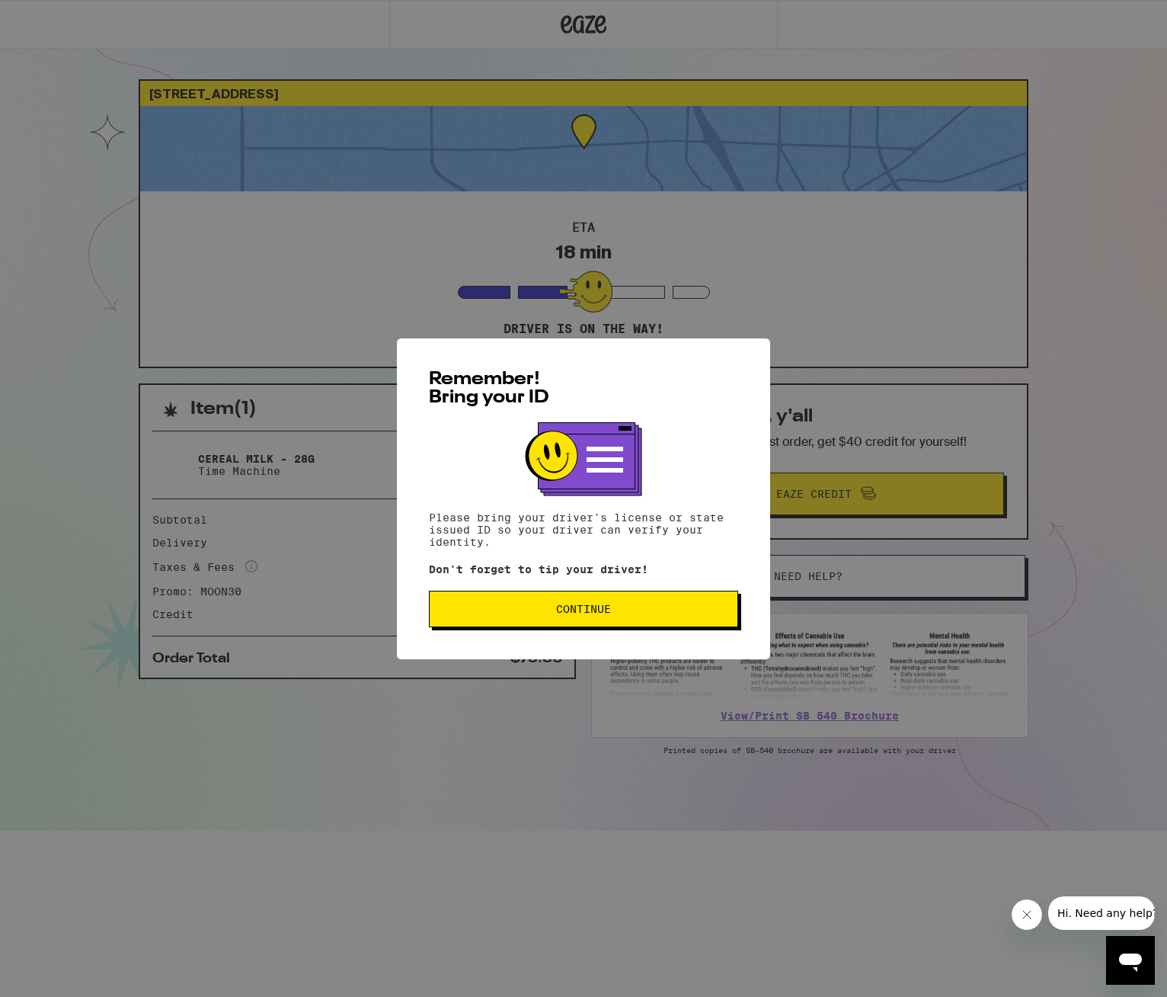
click at [559, 614] on span "Continue" at bounding box center [583, 609] width 55 height 11
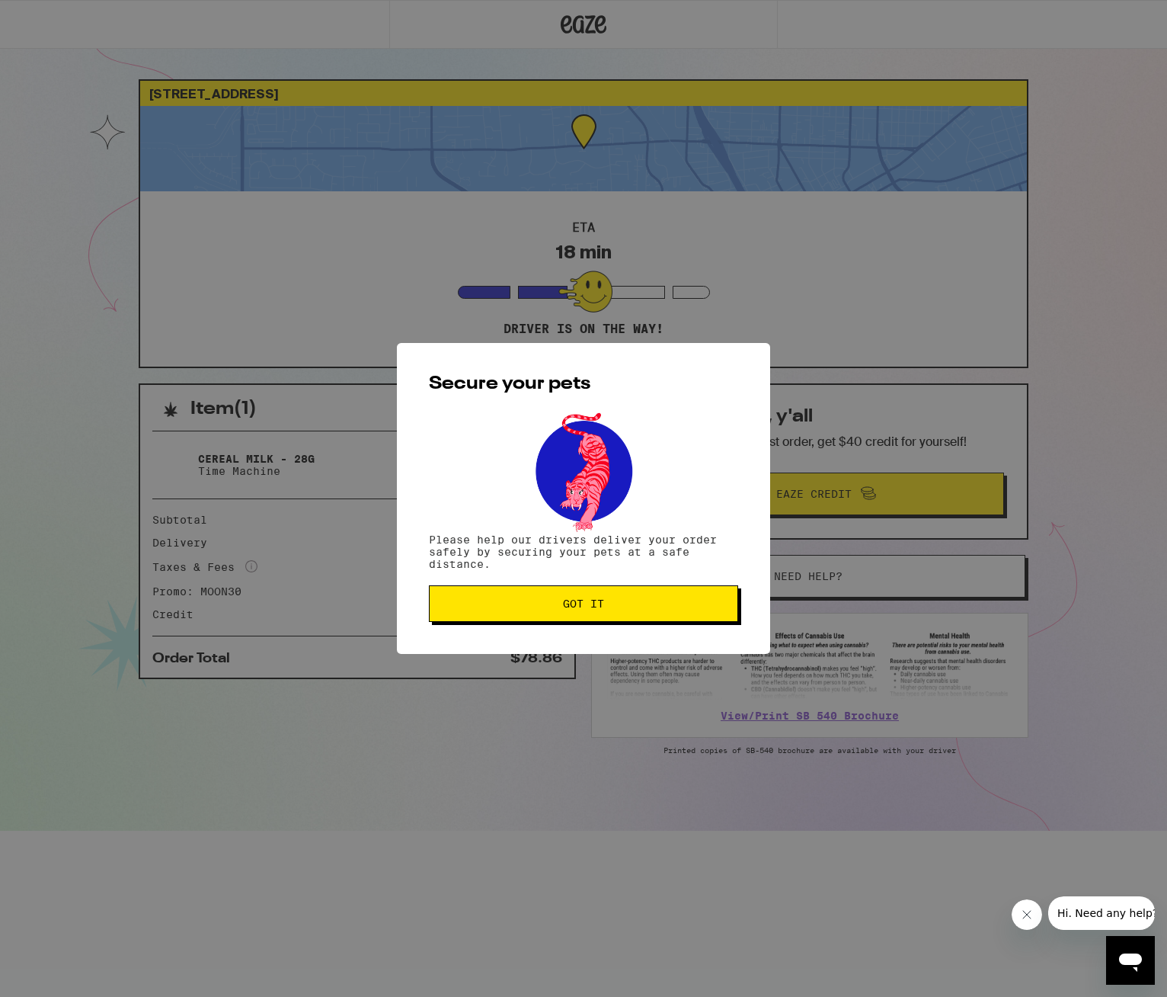
click at [495, 614] on button "Got it" at bounding box center [583, 603] width 309 height 37
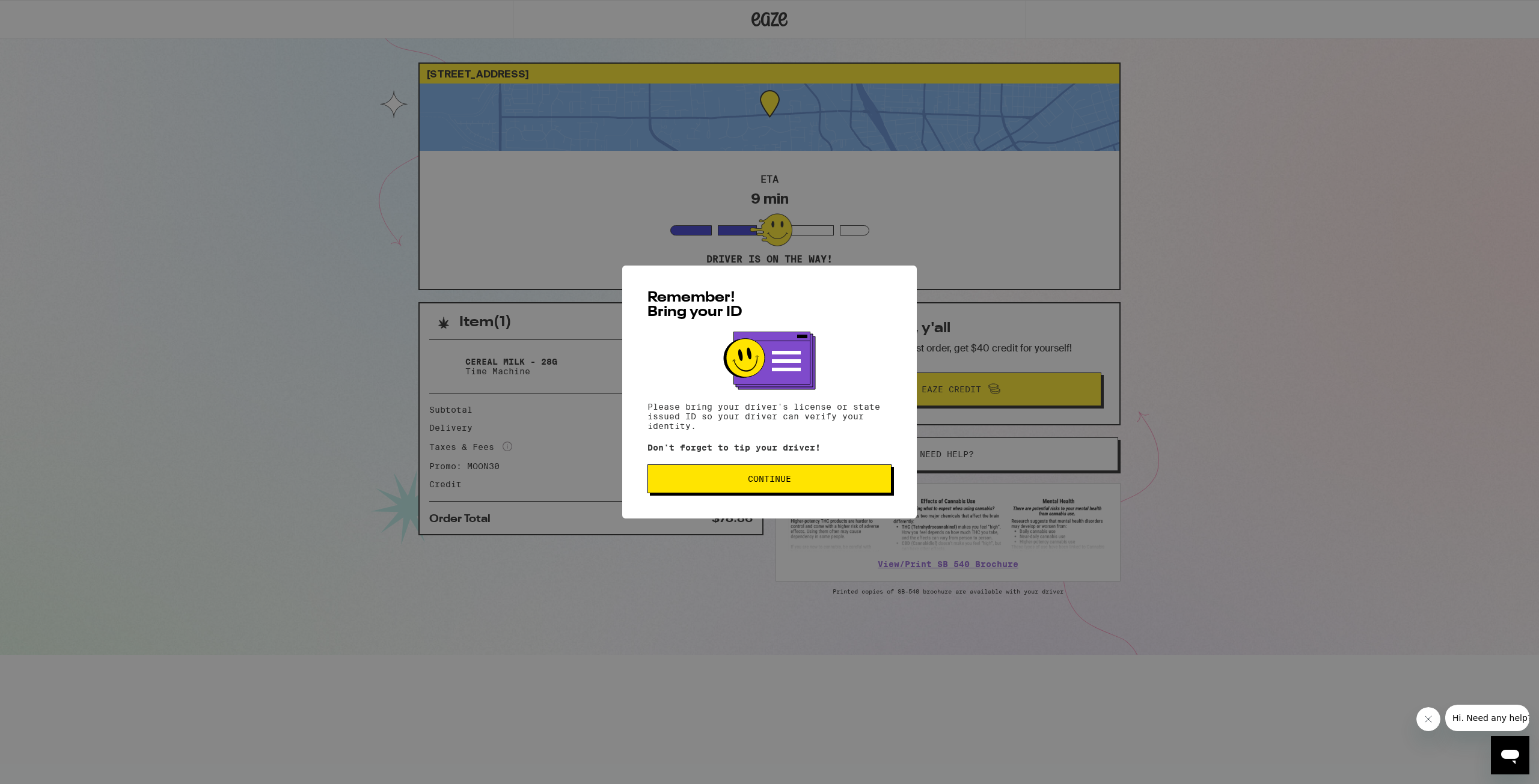
click at [1261, 151] on div "Remember! Bring your ID Please bring your driver's license or state issued ID s…" at bounding box center [769, 392] width 1539 height 784
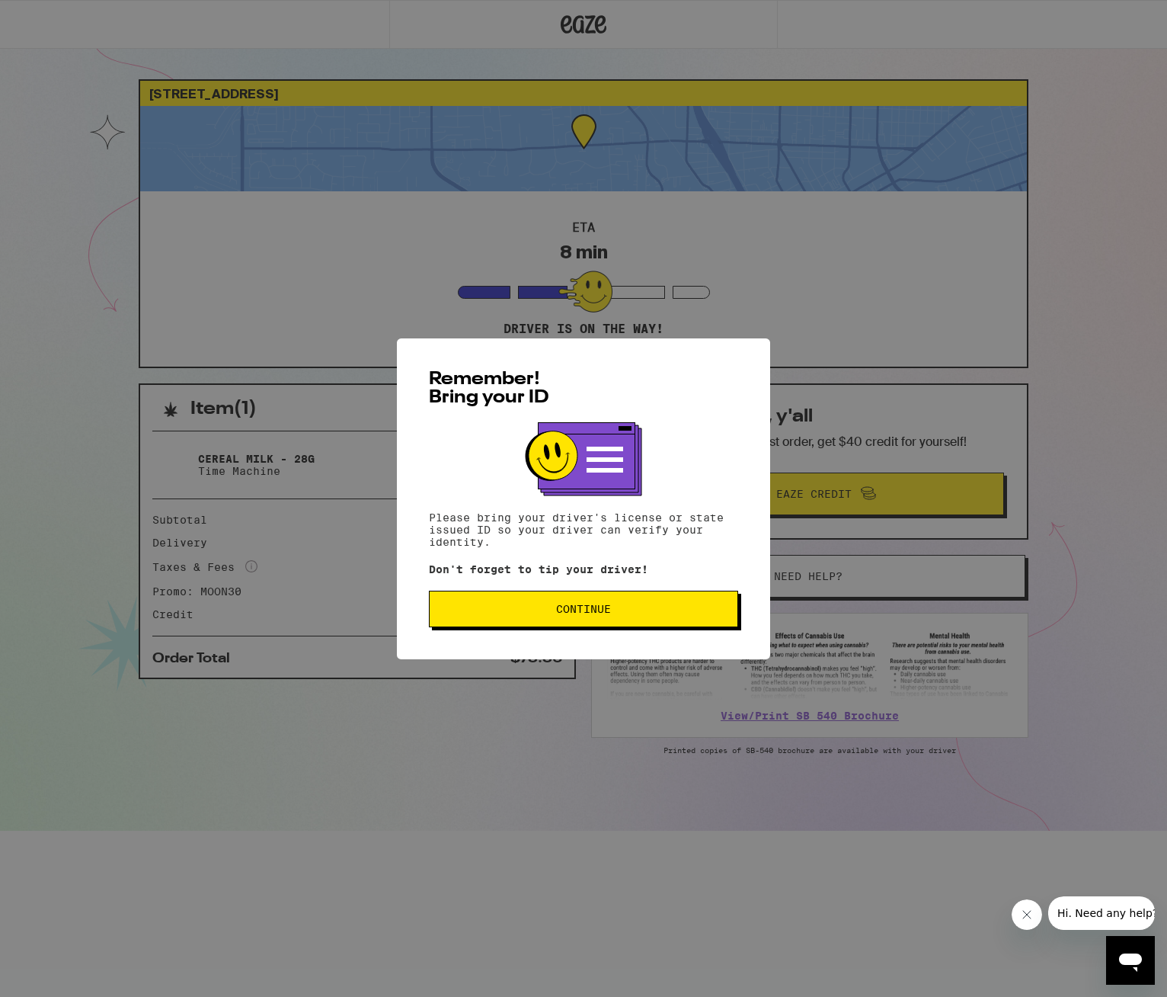
click at [251, 232] on div "Remember! Bring your ID Please bring your driver's license or state issued ID s…" at bounding box center [583, 498] width 1167 height 997
click at [586, 614] on span "Continue" at bounding box center [583, 609] width 55 height 11
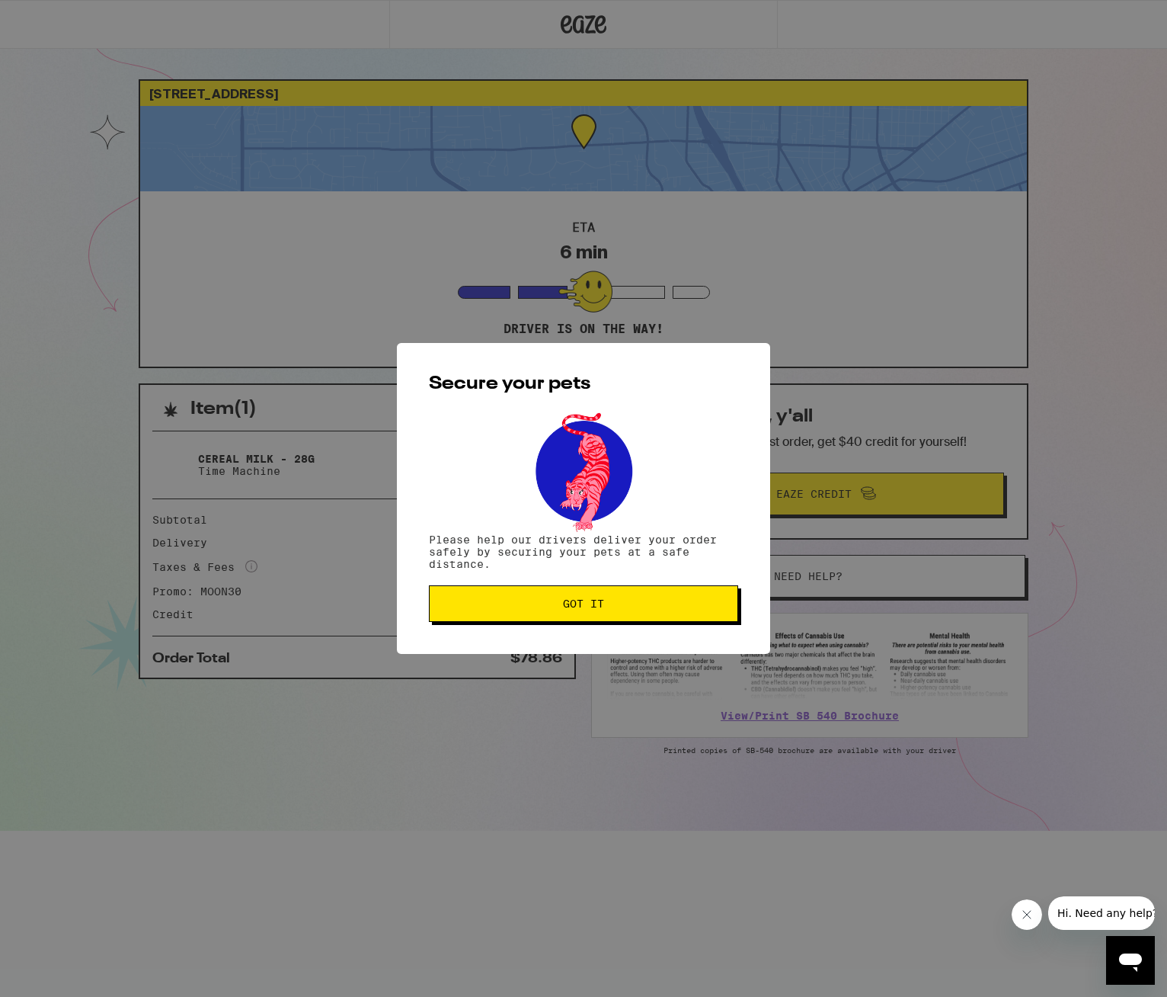
click at [583, 609] on span "Got it" at bounding box center [583, 603] width 41 height 11
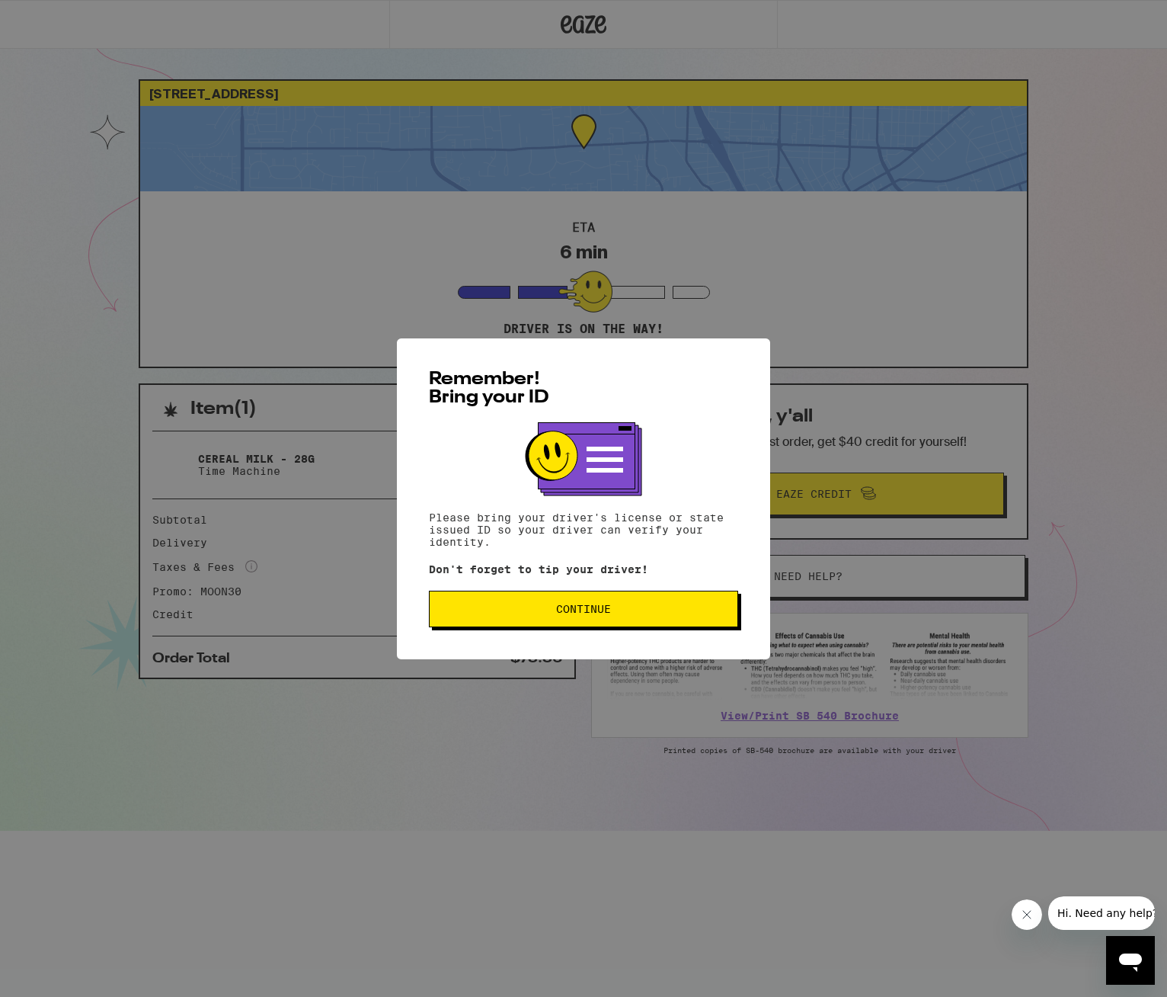
click at [622, 630] on div "Remember! Bring your ID Please bring your driver's license or state issued ID s…" at bounding box center [583, 498] width 373 height 321
click at [624, 624] on button "Continue" at bounding box center [583, 609] width 309 height 37
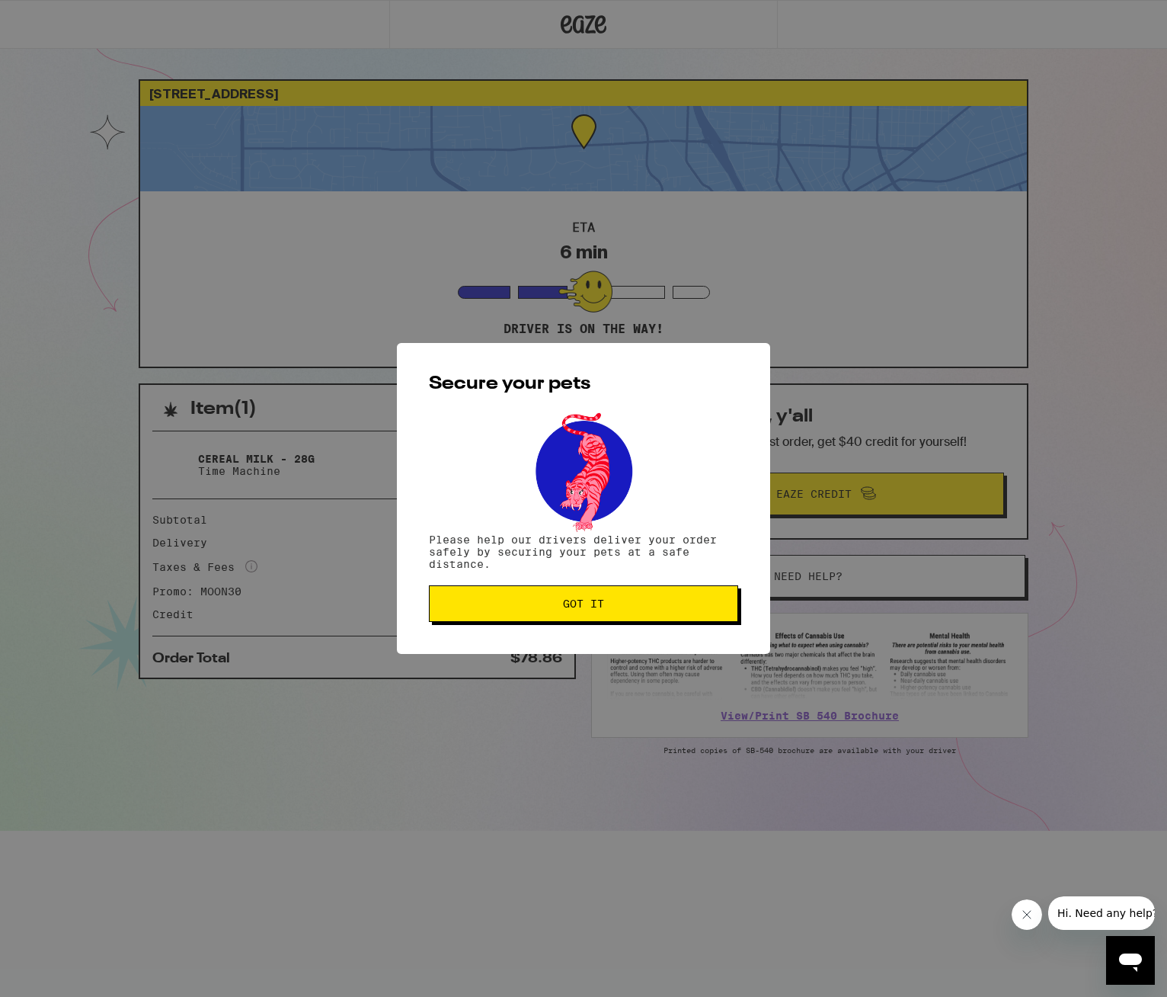
click at [624, 616] on button "Got it" at bounding box center [583, 603] width 309 height 37
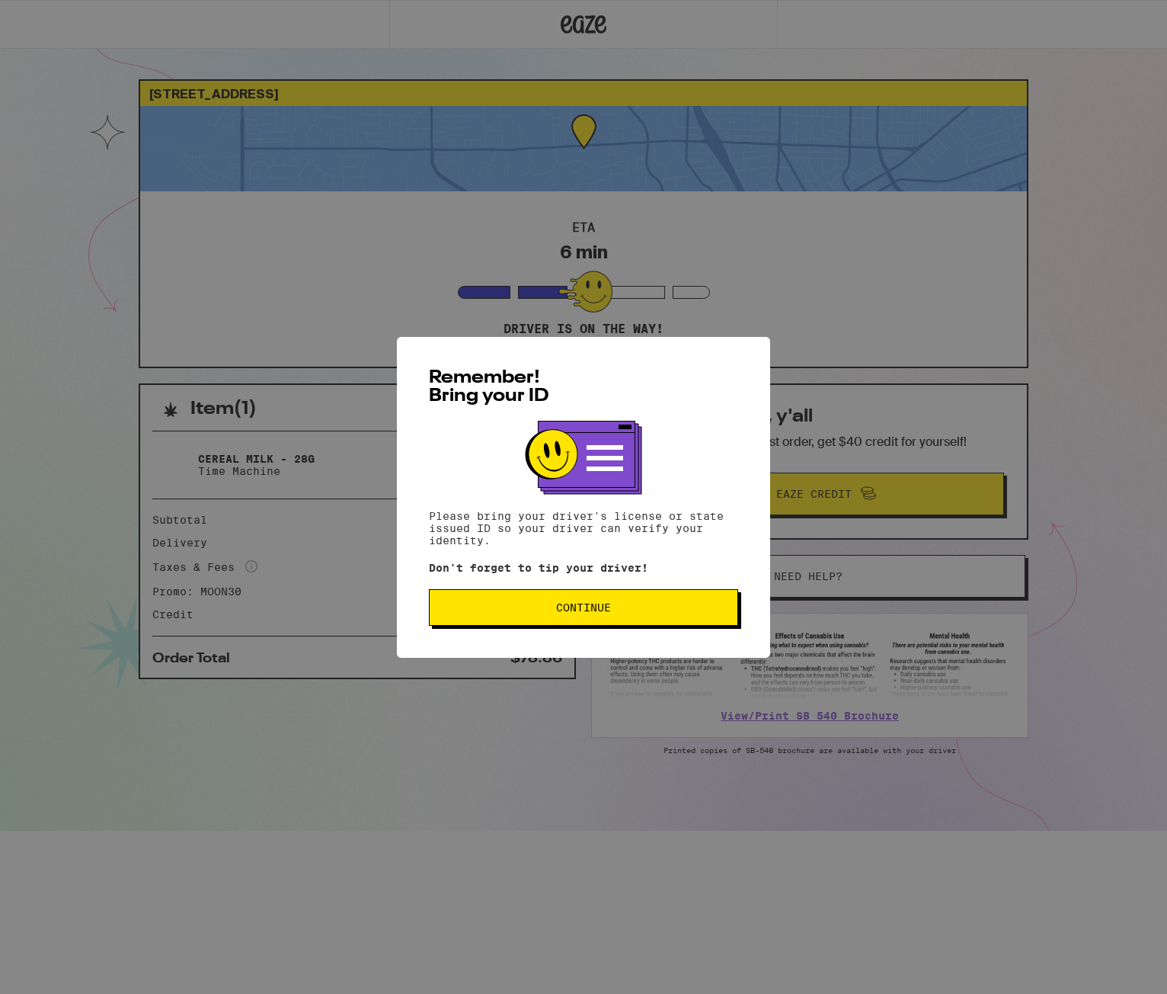
click at [505, 122] on div "Remember! Bring your ID Please bring your driver's license or state issued ID s…" at bounding box center [583, 497] width 1167 height 994
click at [511, 126] on div "Remember! Bring your ID Please bring your driver's license or state issued ID s…" at bounding box center [583, 497] width 1167 height 994
click at [358, 92] on div "Remember! Bring your ID Please bring your driver's license or state issued ID s…" at bounding box center [583, 497] width 1167 height 994
click at [312, 159] on div "Remember! Bring your ID Please bring your driver's license or state issued ID s…" at bounding box center [583, 497] width 1167 height 994
